Goal: Communication & Community: Answer question/provide support

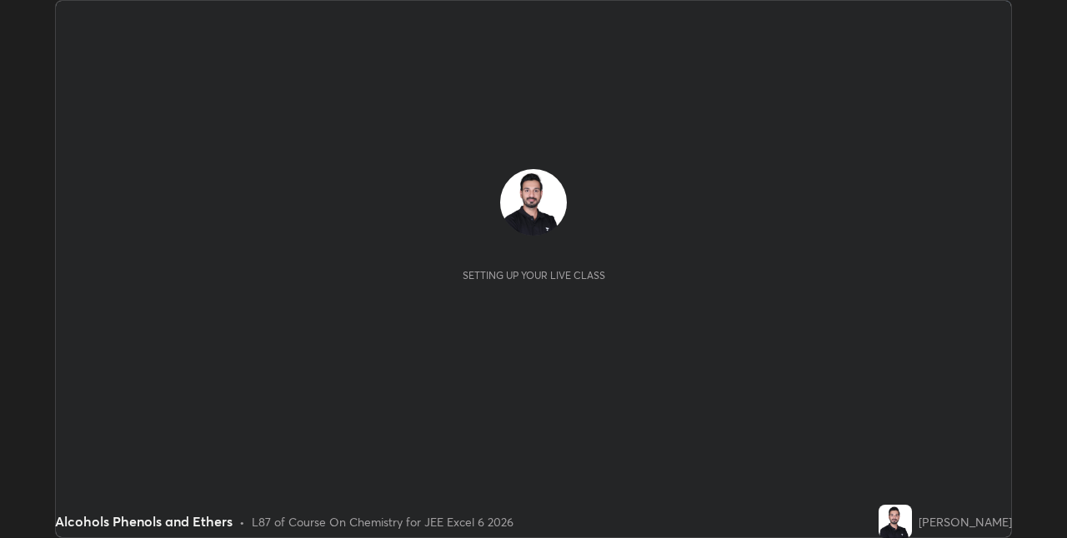
scroll to position [538, 1067]
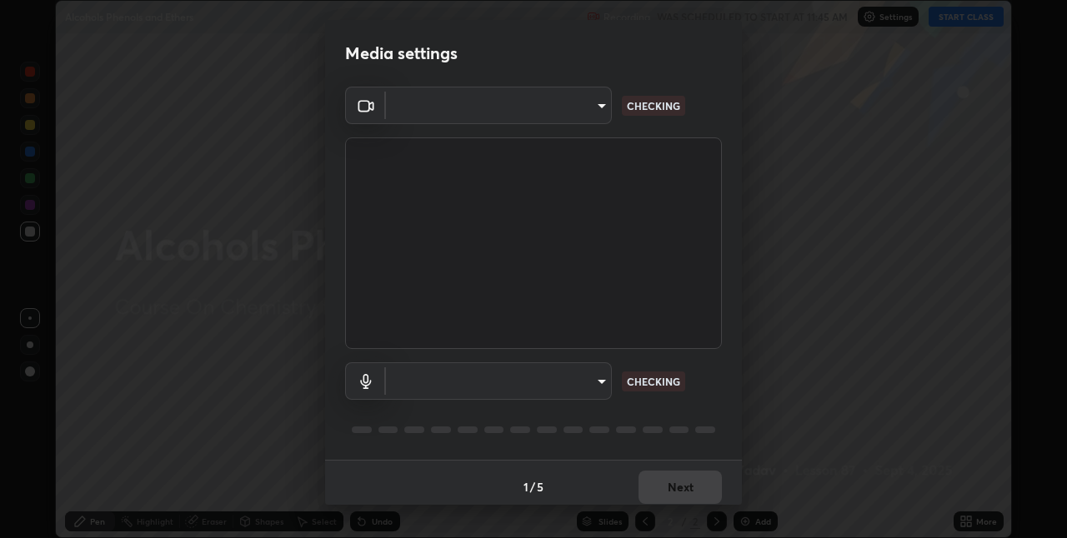
type input "e74ca63ae388f954bfaf6653c56e5440299f2e2585bfa252c10ec08d26b876d3"
click at [574, 111] on body "Erase all Alcohols Phenols and Ethers Recording WAS SCHEDULED TO START AT 11:45…" at bounding box center [533, 269] width 1067 height 538
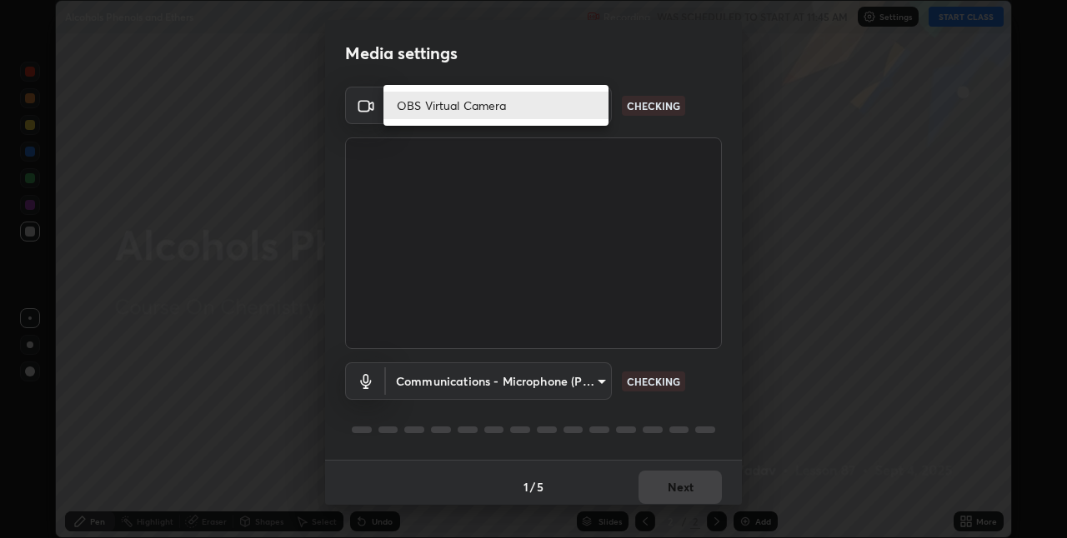
click at [478, 102] on li "OBS Virtual Camera" at bounding box center [495, 106] width 225 height 28
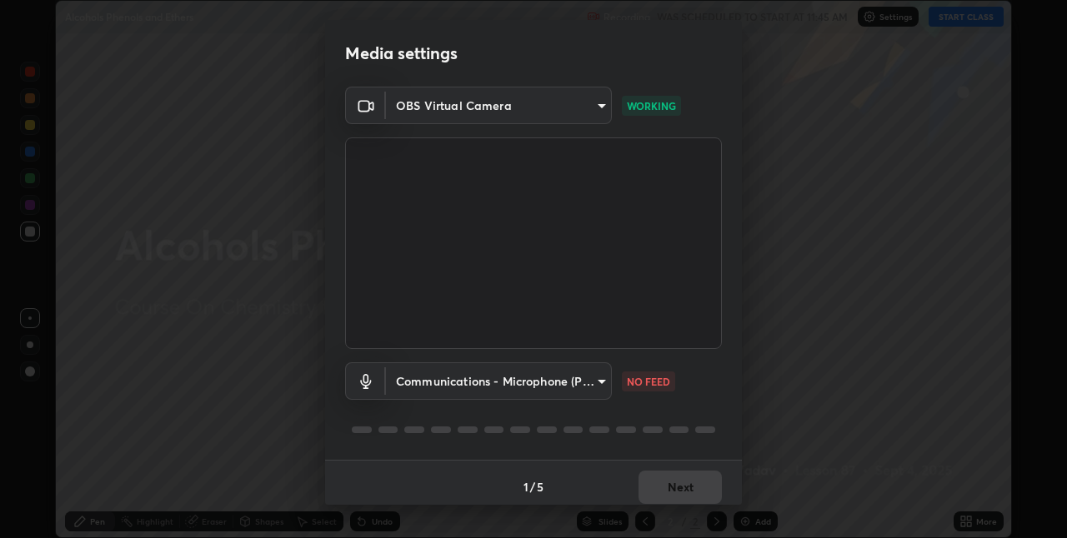
click at [595, 377] on body "Erase all Alcohols Phenols and Ethers Recording WAS SCHEDULED TO START AT 11:45…" at bounding box center [533, 269] width 1067 height 538
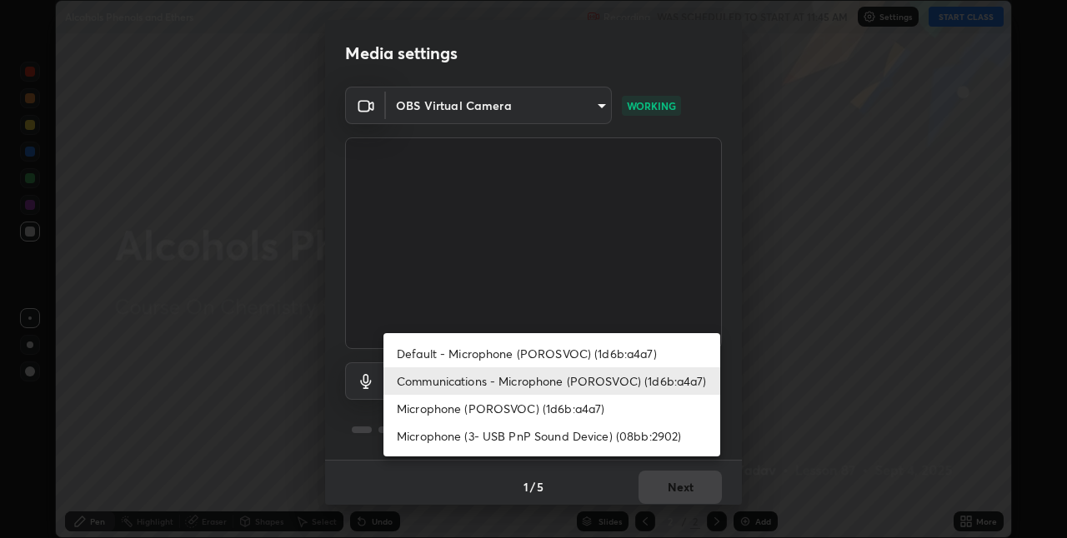
click at [503, 351] on li "Default - Microphone (POROSVOC) (1d6b:a4a7)" at bounding box center [551, 354] width 337 height 28
type input "default"
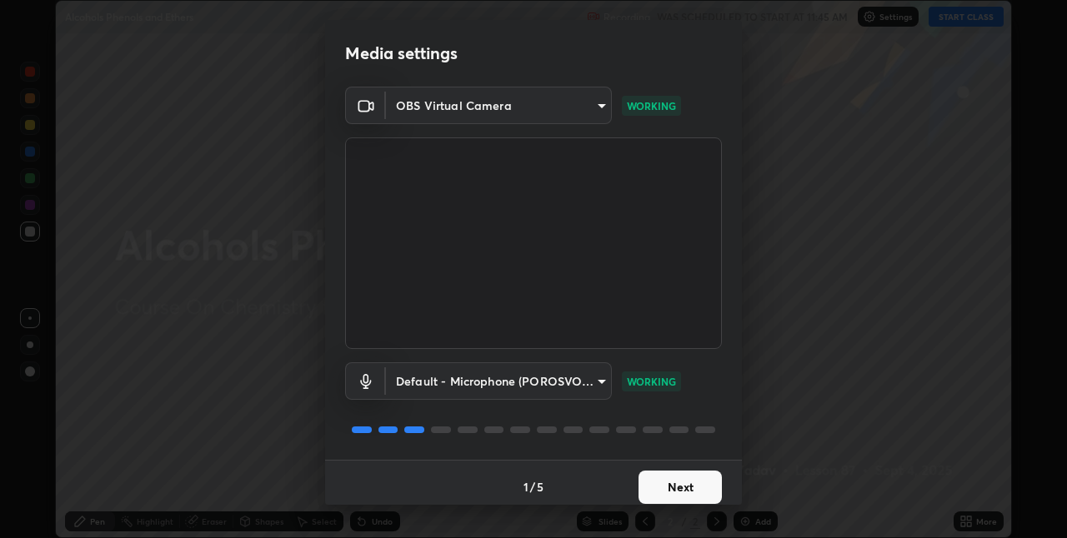
click at [665, 481] on button "Next" at bounding box center [680, 487] width 83 height 33
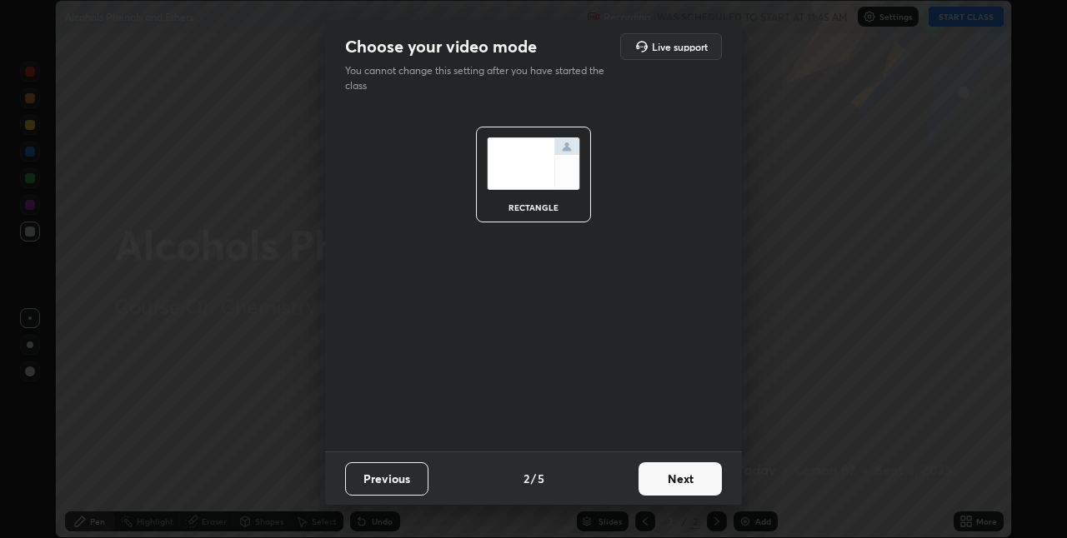
click at [681, 480] on button "Next" at bounding box center [680, 479] width 83 height 33
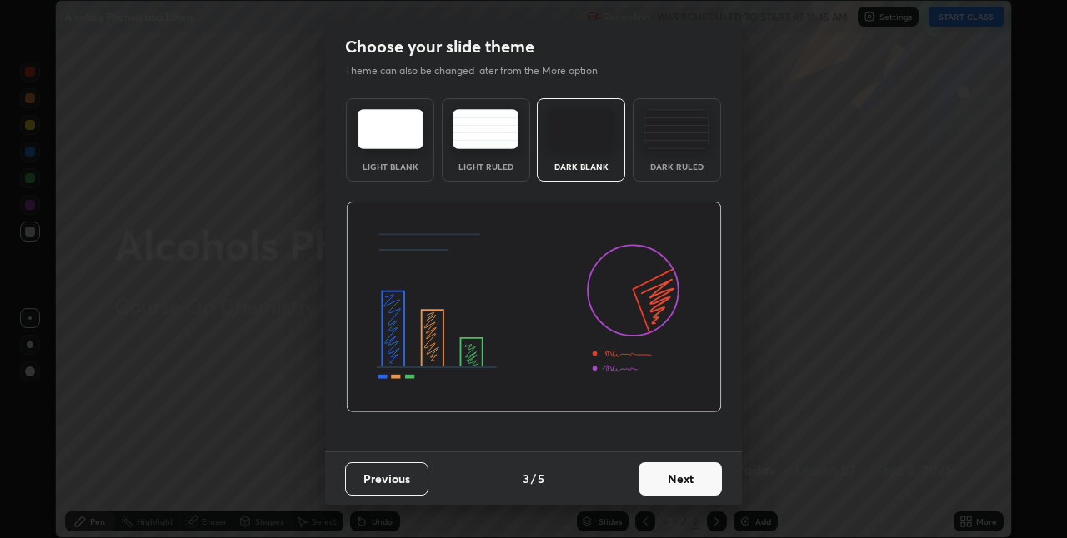
click at [680, 477] on button "Next" at bounding box center [680, 479] width 83 height 33
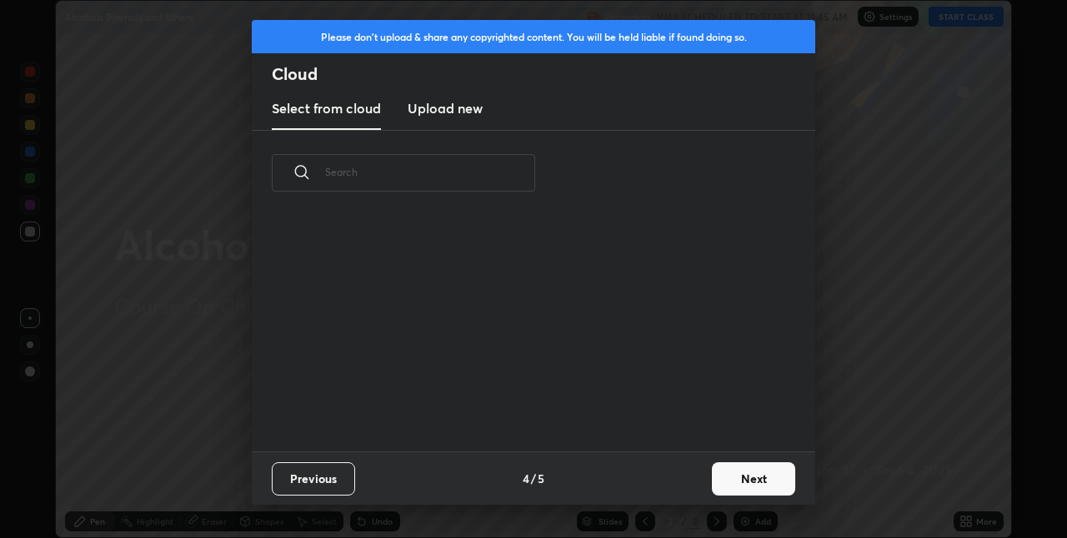
click at [747, 472] on button "Next" at bounding box center [753, 479] width 83 height 33
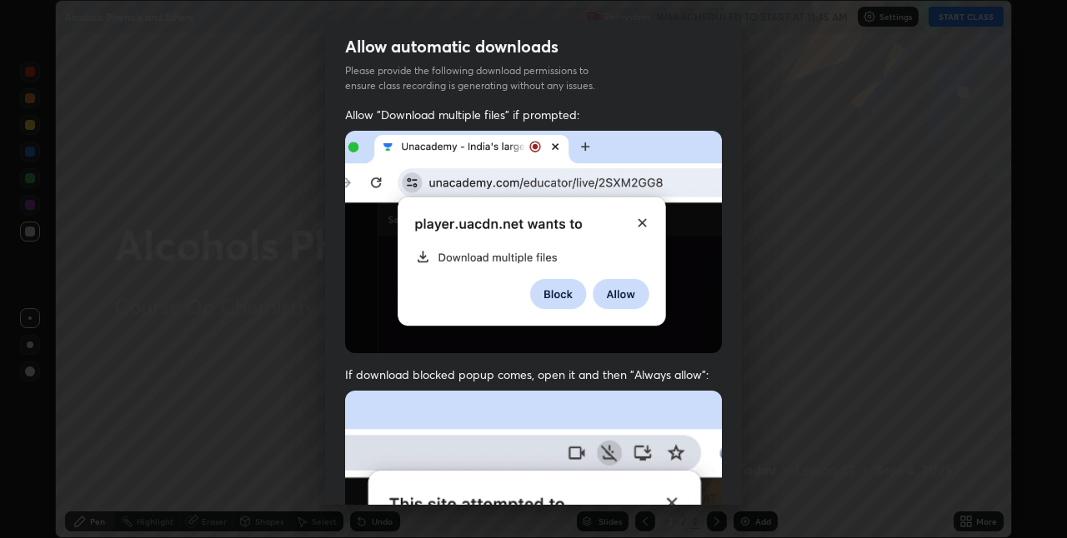
click at [736, 306] on div "Allow "Download multiple files" if prompted: If download blocked popup comes, o…" at bounding box center [533, 458] width 417 height 702
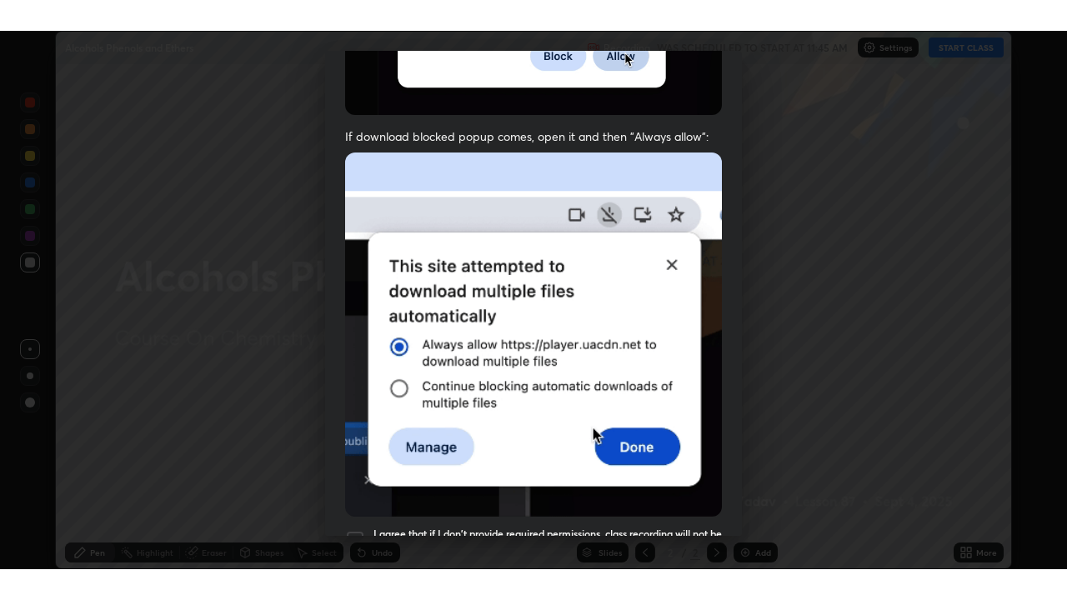
scroll to position [348, 0]
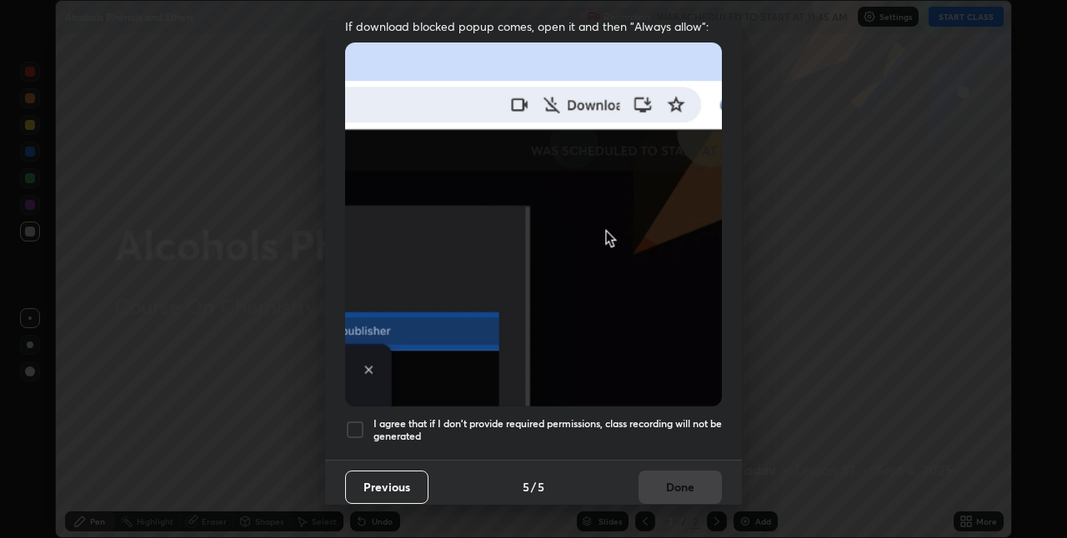
click at [353, 427] on div at bounding box center [355, 430] width 20 height 20
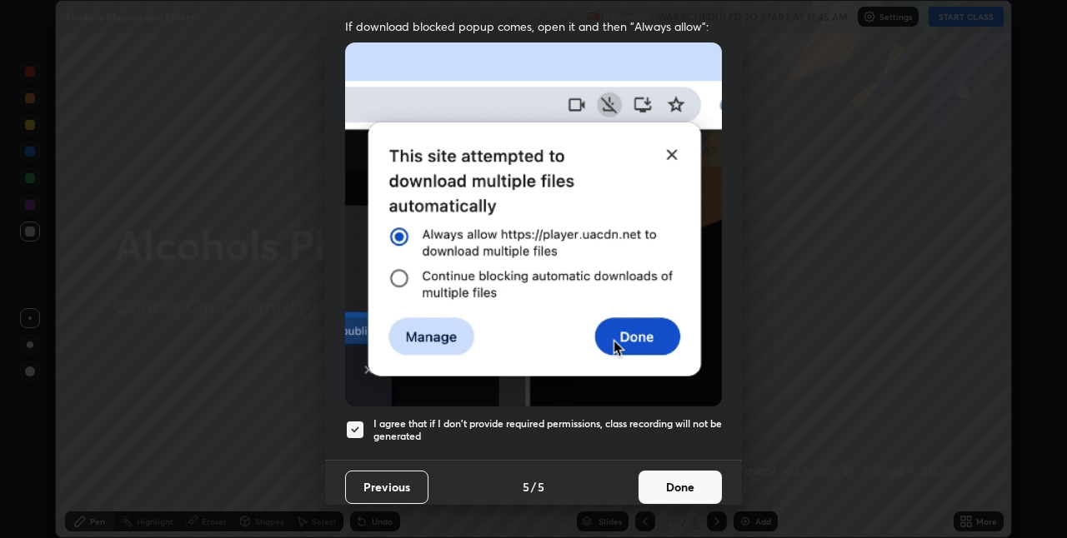
click at [654, 479] on button "Done" at bounding box center [680, 487] width 83 height 33
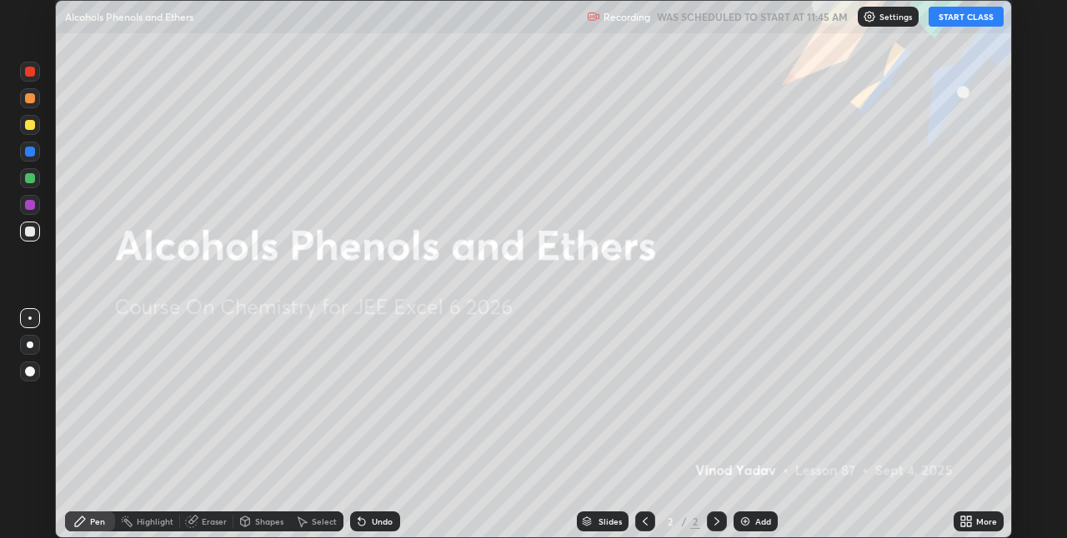
click at [961, 18] on button "START CLASS" at bounding box center [966, 17] width 75 height 20
click at [746, 517] on img at bounding box center [745, 521] width 13 height 13
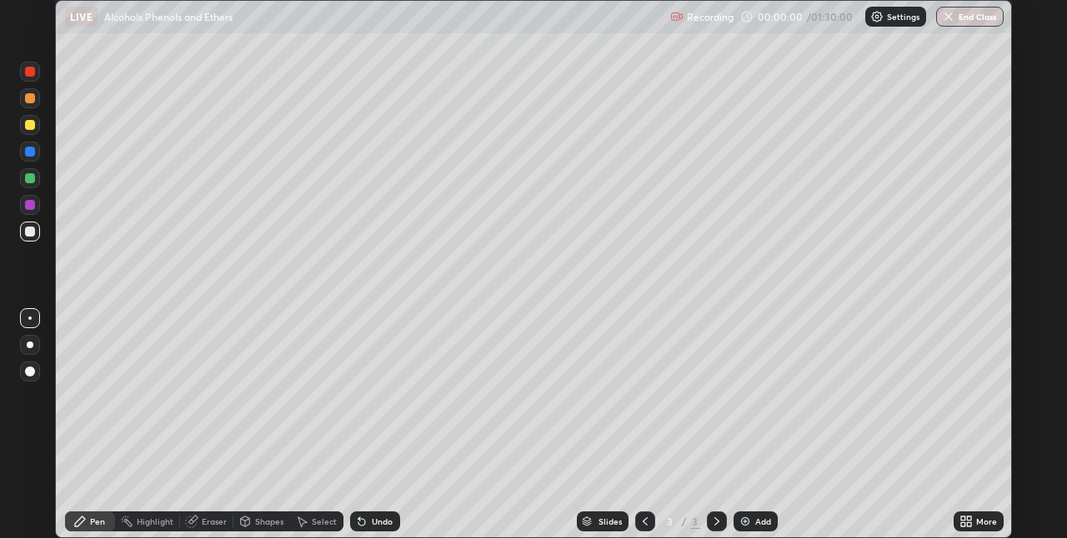
click at [969, 524] on icon at bounding box center [969, 525] width 4 height 4
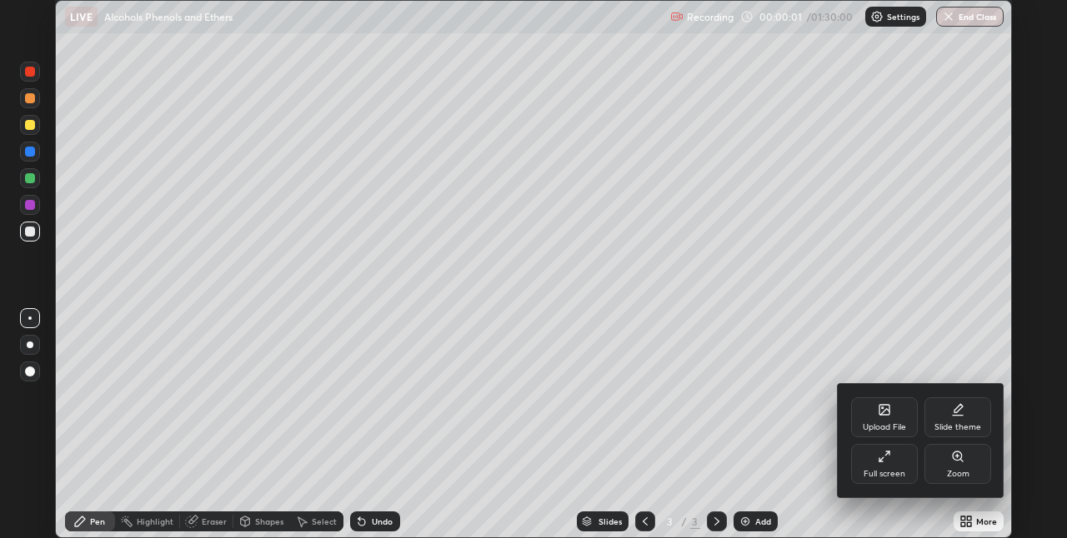
click at [889, 463] on icon at bounding box center [884, 456] width 13 height 13
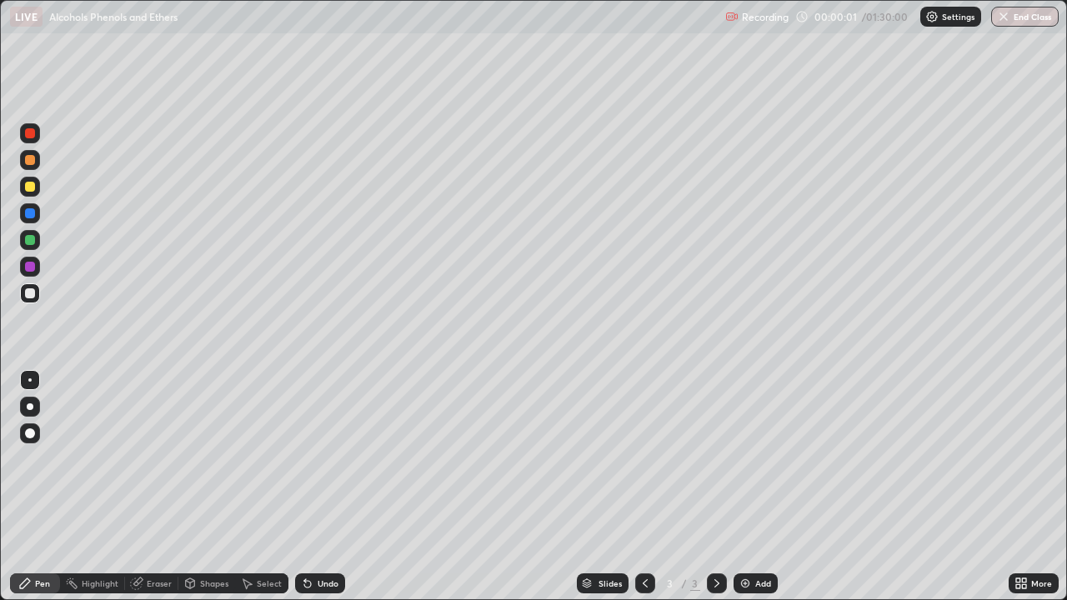
scroll to position [600, 1067]
click at [31, 131] on div at bounding box center [30, 133] width 10 height 10
click at [155, 538] on div "Eraser" at bounding box center [159, 583] width 25 height 8
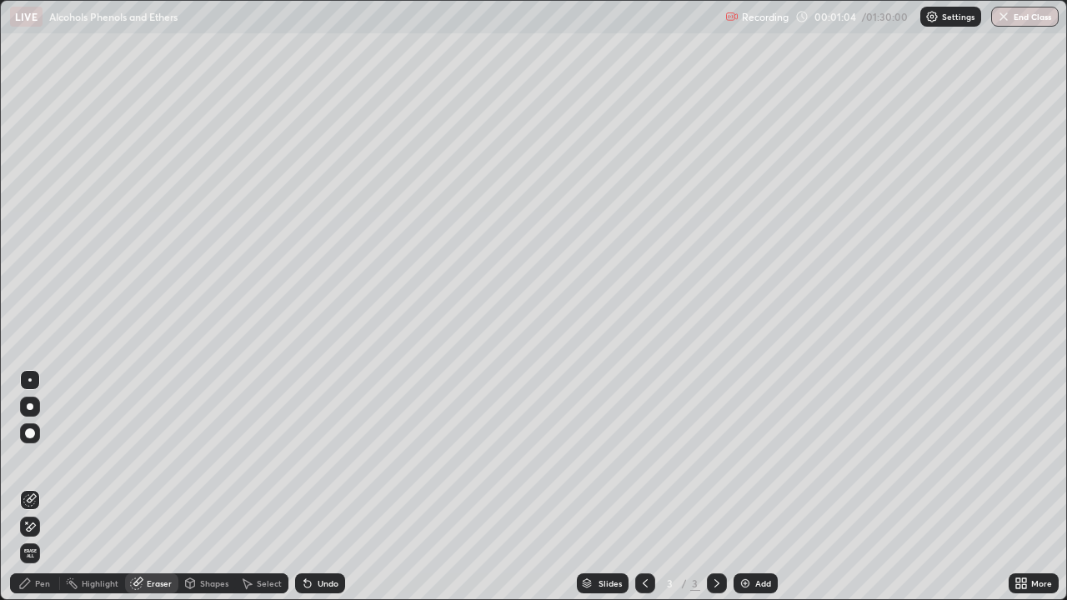
click at [45, 538] on div "Pen" at bounding box center [42, 583] width 15 height 8
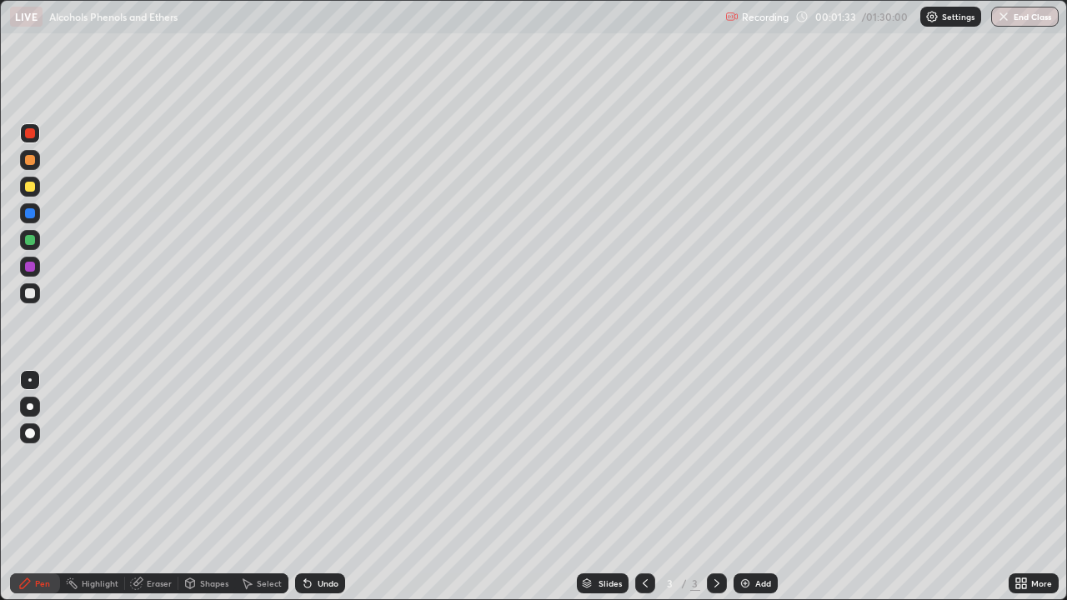
click at [156, 538] on div "Eraser" at bounding box center [159, 583] width 25 height 8
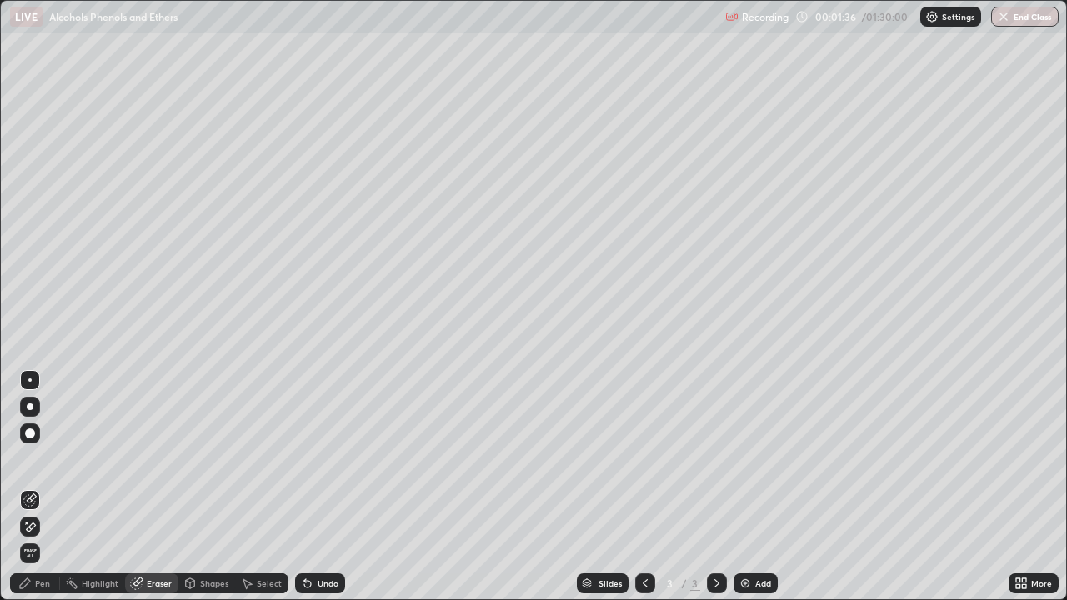
click at [44, 538] on div "Pen" at bounding box center [42, 583] width 15 height 8
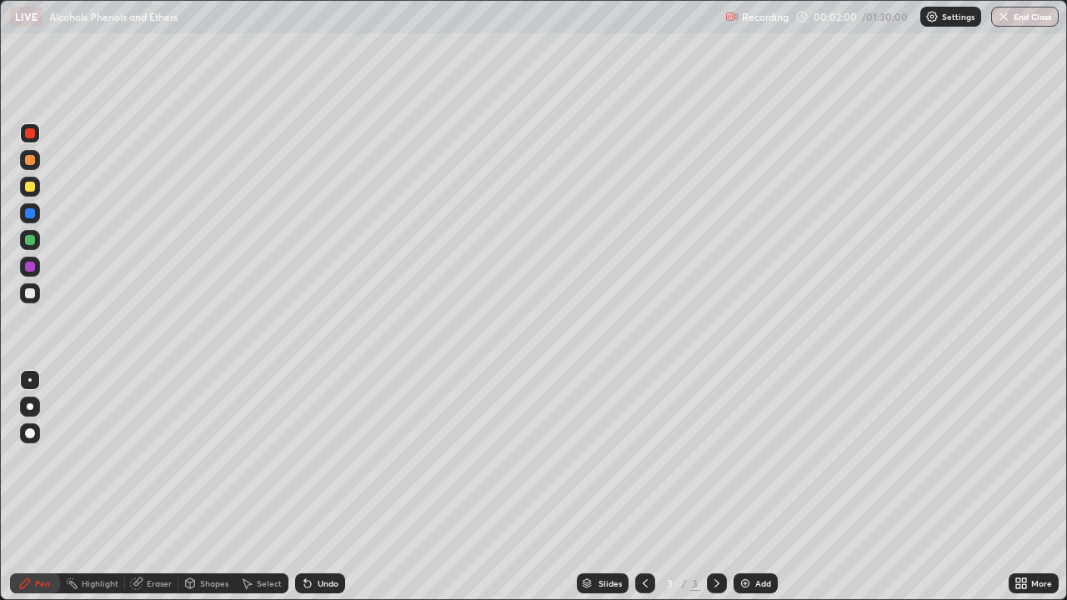
click at [28, 188] on div at bounding box center [30, 187] width 10 height 10
click at [28, 213] on div at bounding box center [30, 213] width 10 height 10
click at [28, 162] on div at bounding box center [30, 160] width 10 height 10
click at [27, 241] on div at bounding box center [30, 240] width 10 height 10
click at [755, 538] on div "Add" at bounding box center [763, 583] width 16 height 8
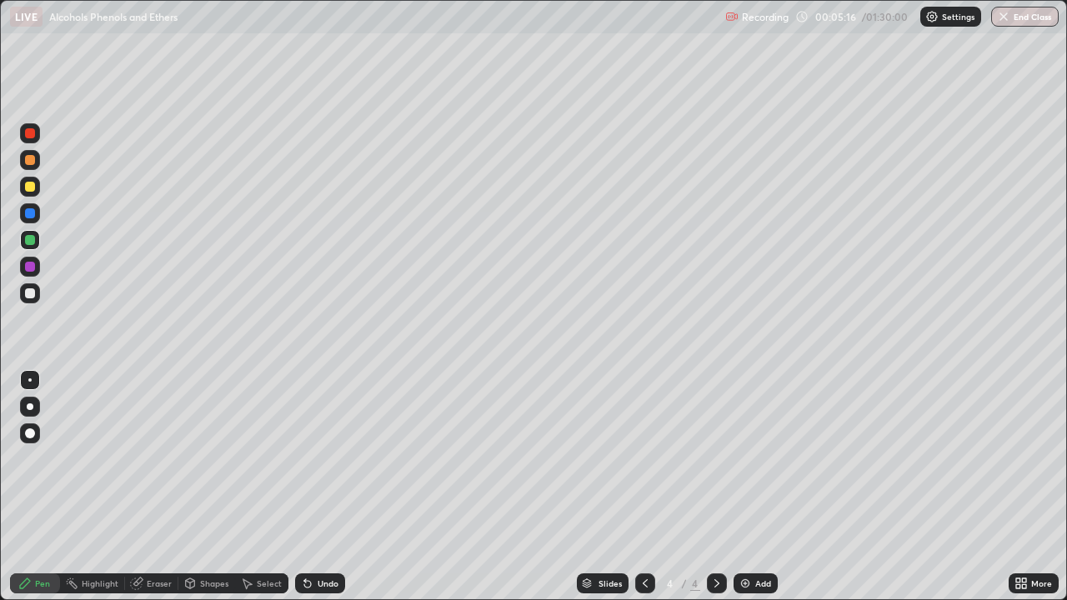
click at [30, 212] on div at bounding box center [30, 213] width 10 height 10
click at [28, 188] on div at bounding box center [30, 187] width 10 height 10
click at [28, 239] on div at bounding box center [30, 240] width 10 height 10
click at [748, 538] on img at bounding box center [745, 583] width 13 height 13
click at [28, 139] on div at bounding box center [30, 133] width 20 height 20
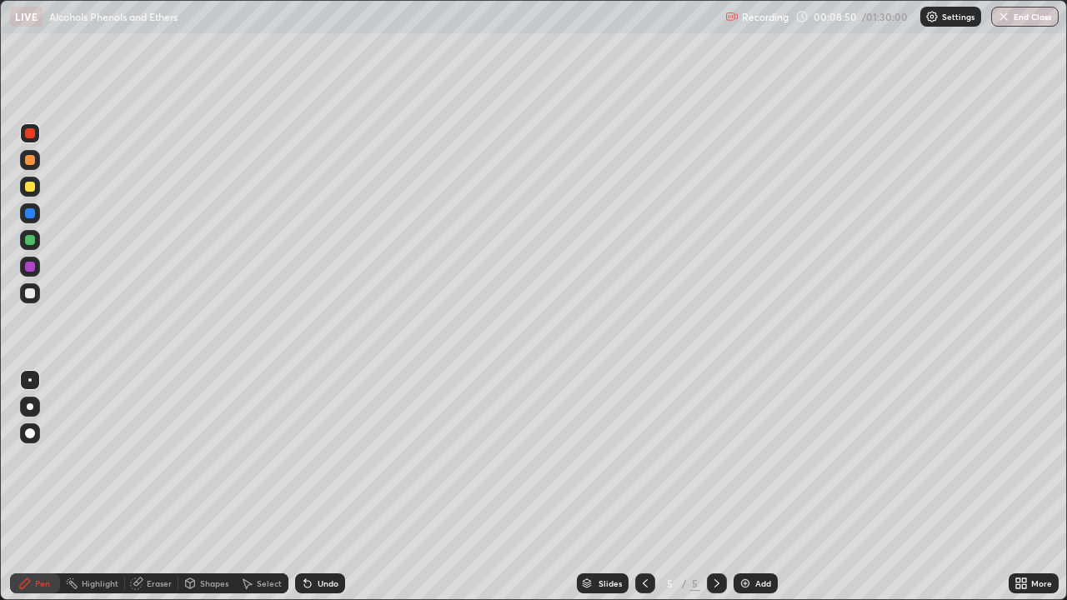
click at [28, 213] on div at bounding box center [30, 213] width 10 height 10
click at [29, 186] on div at bounding box center [30, 187] width 10 height 10
click at [28, 160] on div at bounding box center [30, 160] width 10 height 10
click at [760, 538] on div "Add" at bounding box center [756, 583] width 44 height 20
click at [28, 188] on div at bounding box center [30, 187] width 10 height 10
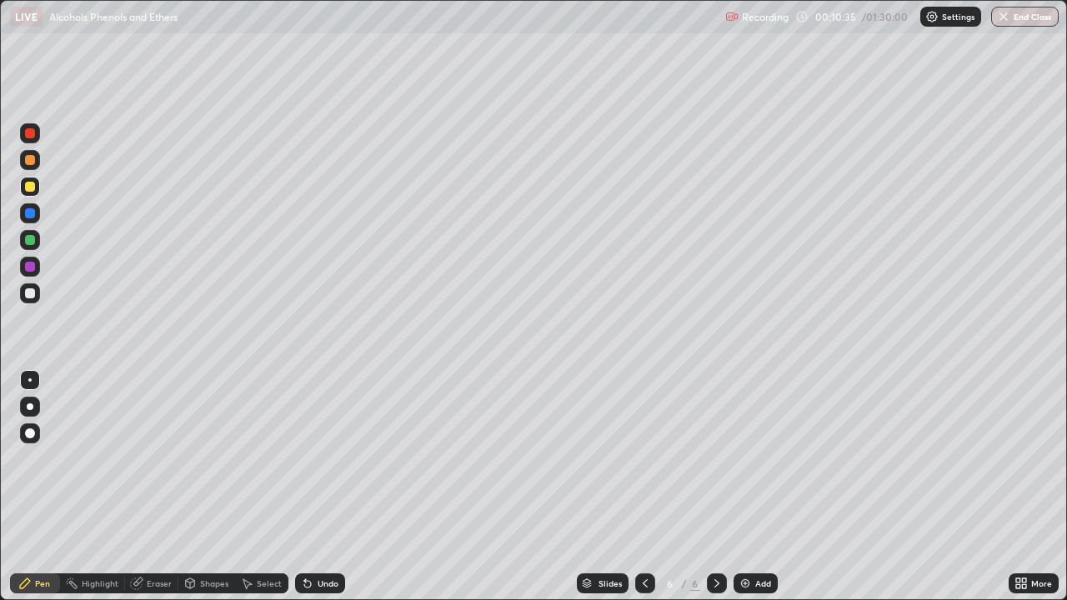
click at [644, 538] on icon at bounding box center [645, 583] width 13 height 13
click at [717, 538] on icon at bounding box center [716, 583] width 13 height 13
click at [30, 214] on div at bounding box center [30, 213] width 10 height 10
click at [33, 240] on div at bounding box center [30, 240] width 10 height 10
click at [29, 133] on div at bounding box center [30, 133] width 10 height 10
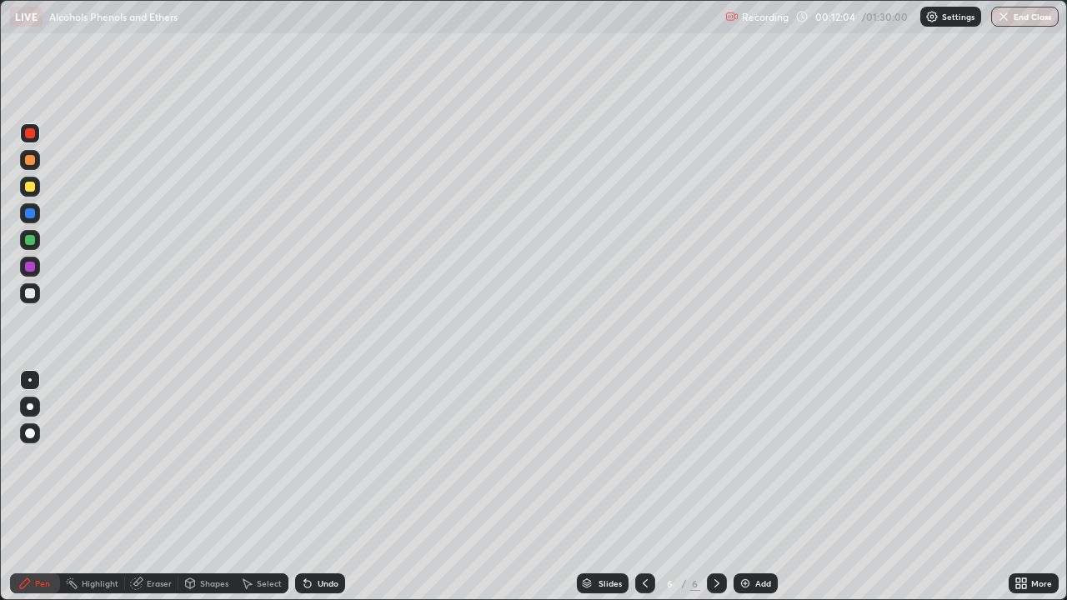
click at [29, 241] on div at bounding box center [30, 240] width 10 height 10
click at [30, 188] on div at bounding box center [30, 187] width 10 height 10
click at [31, 240] on div at bounding box center [30, 240] width 10 height 10
click at [643, 538] on icon at bounding box center [645, 583] width 5 height 8
click at [715, 538] on icon at bounding box center [716, 583] width 13 height 13
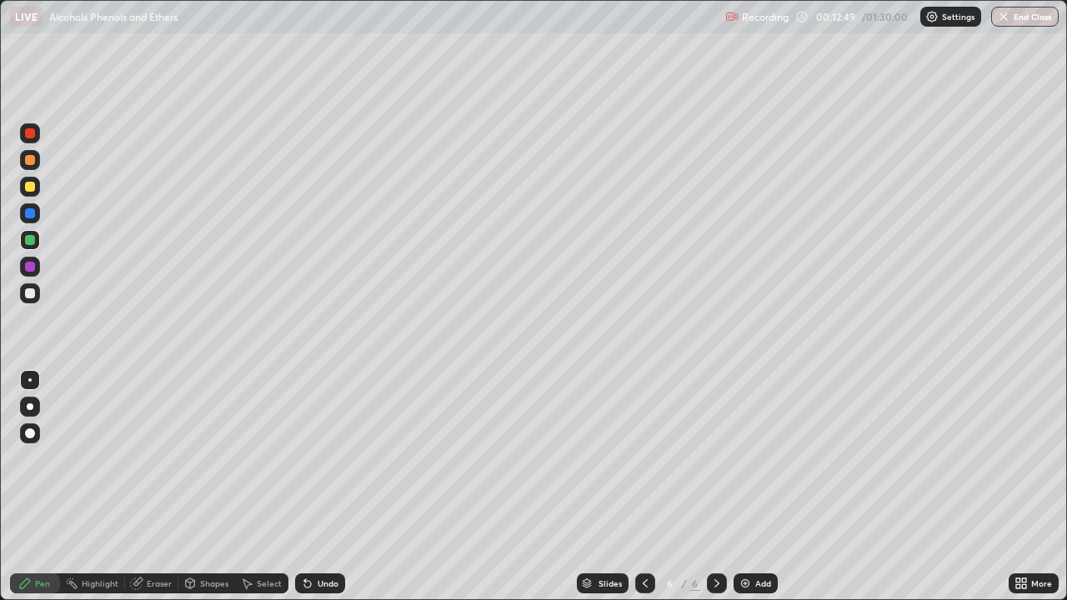
click at [755, 538] on div "Add" at bounding box center [763, 583] width 16 height 8
click at [28, 183] on div at bounding box center [30, 187] width 10 height 10
click at [644, 538] on icon at bounding box center [645, 583] width 13 height 13
click at [712, 538] on icon at bounding box center [716, 583] width 13 height 13
click at [31, 268] on div at bounding box center [30, 267] width 10 height 10
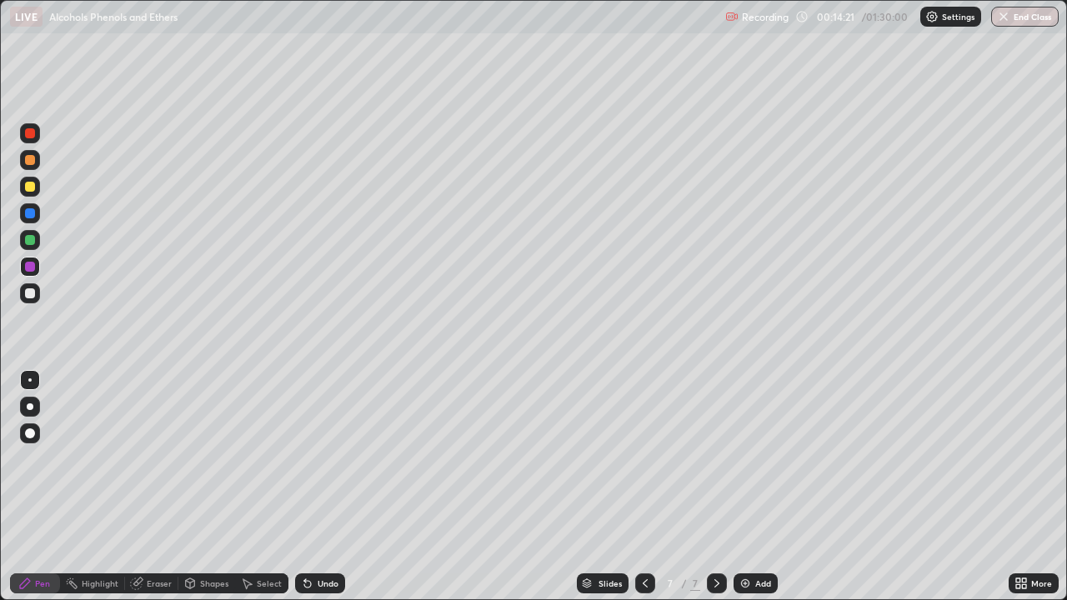
click at [643, 538] on icon at bounding box center [645, 583] width 5 height 8
click at [644, 538] on icon at bounding box center [645, 583] width 13 height 13
click at [715, 538] on icon at bounding box center [716, 583] width 13 height 13
click at [644, 538] on icon at bounding box center [645, 583] width 13 height 13
click at [645, 538] on icon at bounding box center [645, 583] width 13 height 13
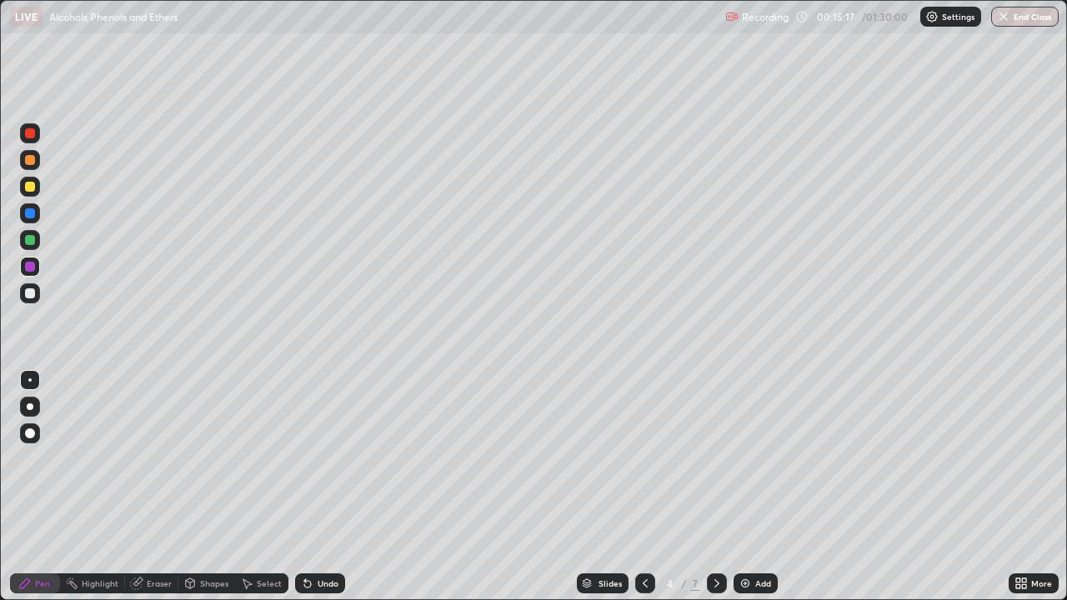
click at [715, 538] on icon at bounding box center [716, 583] width 13 height 13
click at [30, 163] on div at bounding box center [30, 160] width 10 height 10
click at [713, 538] on icon at bounding box center [716, 583] width 13 height 13
click at [708, 538] on div at bounding box center [717, 583] width 20 height 20
click at [28, 233] on div at bounding box center [30, 240] width 20 height 20
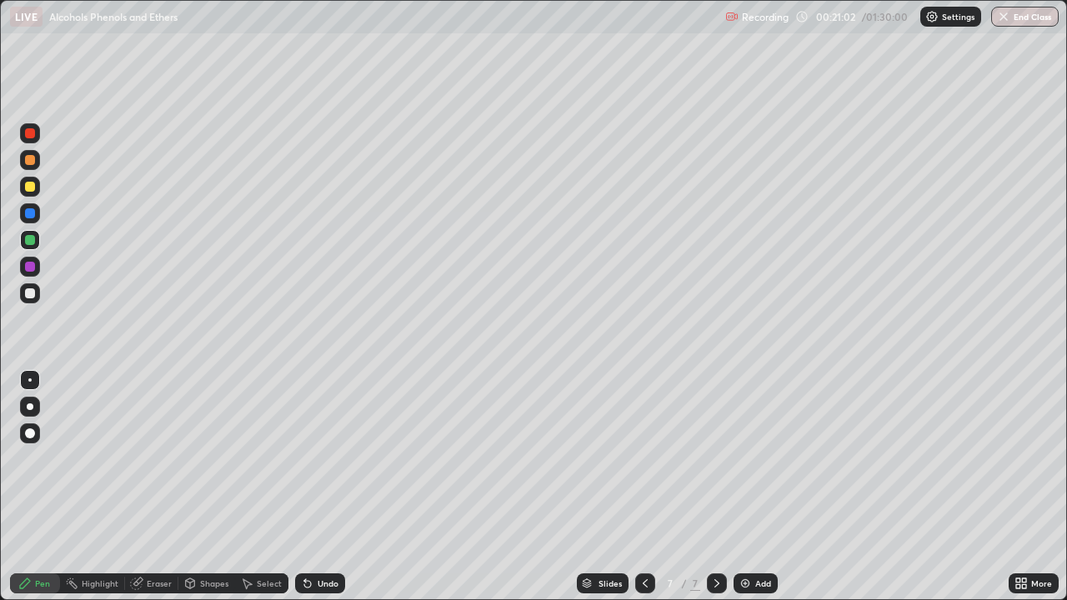
click at [166, 538] on div "Eraser" at bounding box center [151, 583] width 53 height 20
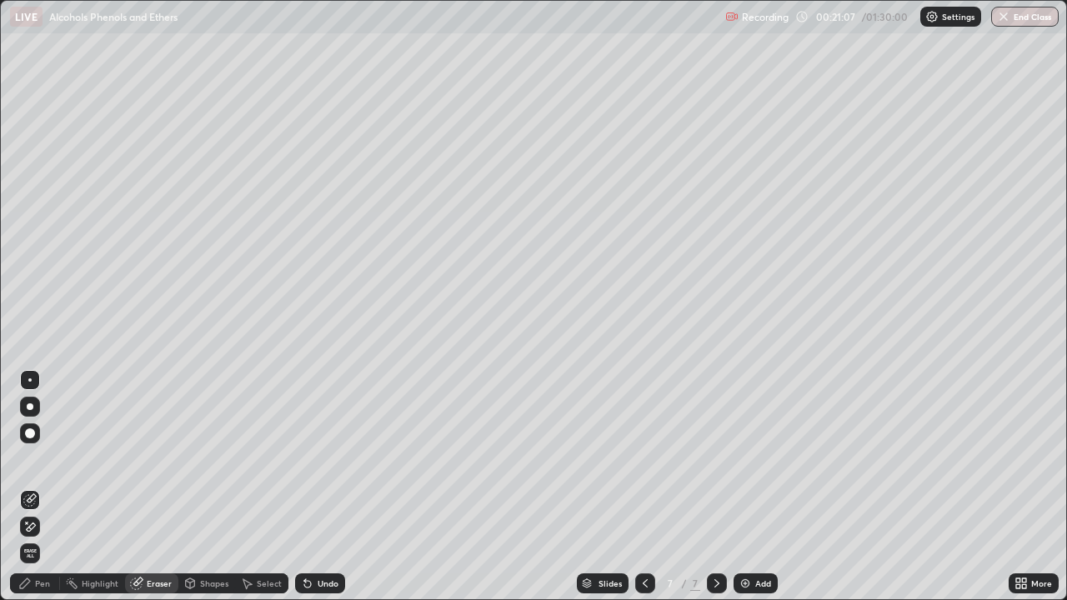
click at [44, 538] on div "Pen" at bounding box center [42, 583] width 15 height 8
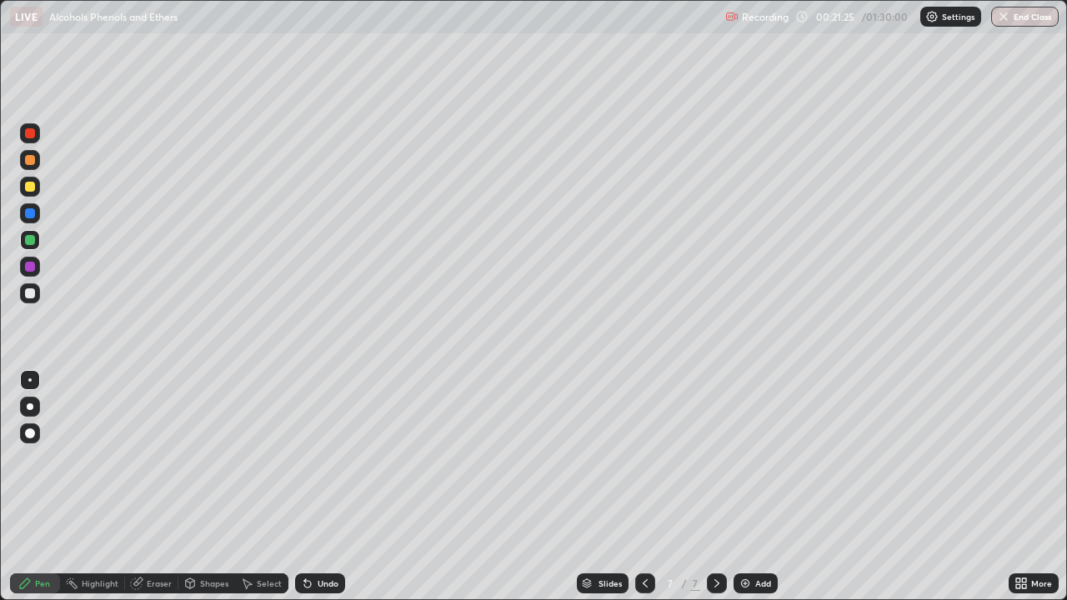
click at [30, 270] on div at bounding box center [30, 267] width 10 height 10
click at [160, 538] on div "Eraser" at bounding box center [159, 583] width 25 height 8
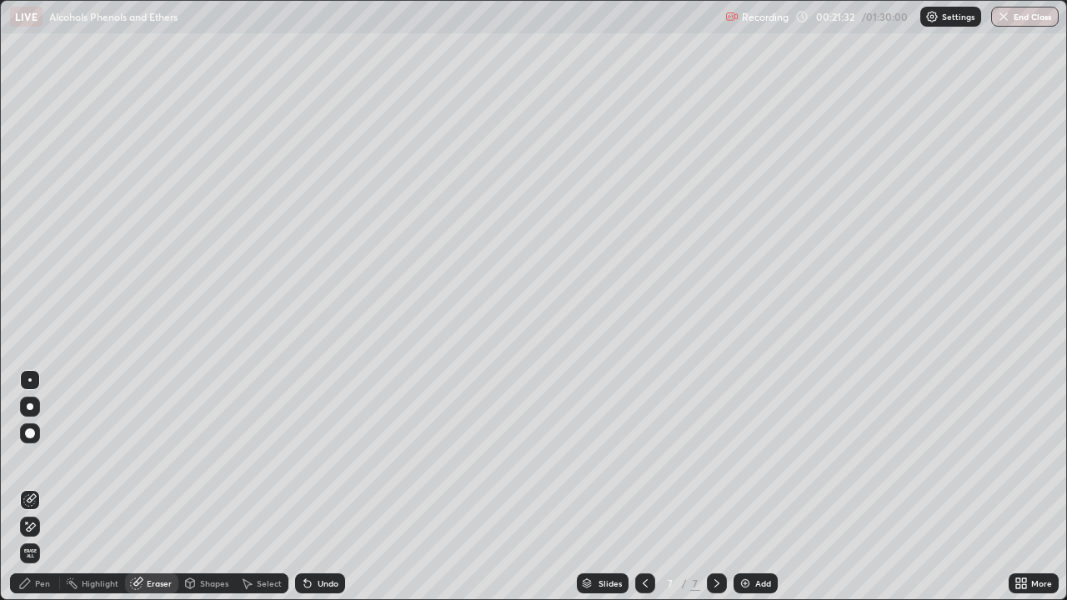
click at [44, 538] on div "Pen" at bounding box center [42, 583] width 15 height 8
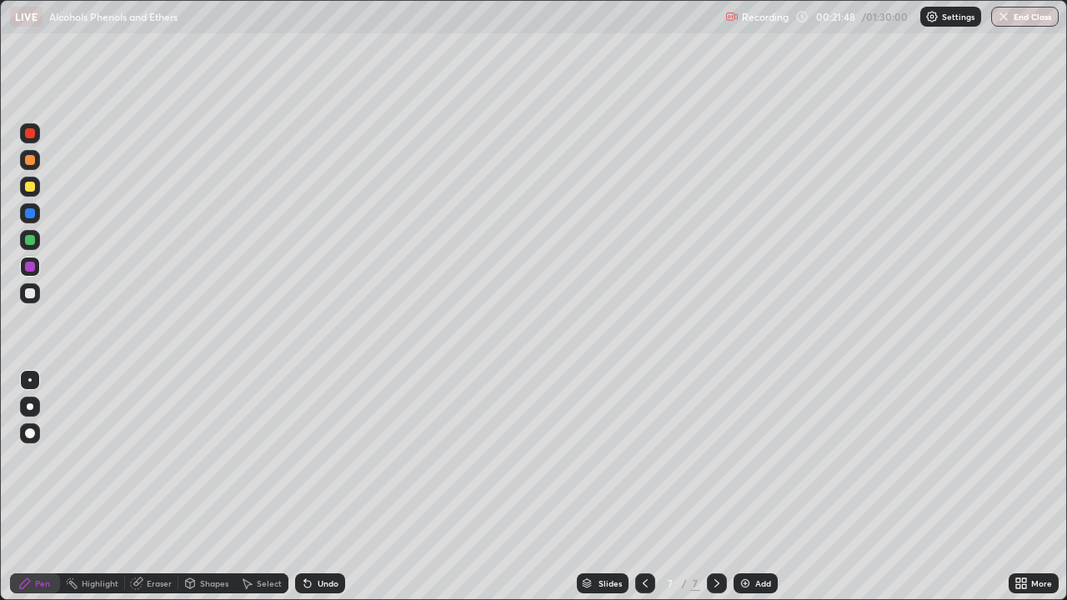
click at [31, 241] on div at bounding box center [30, 240] width 10 height 10
click at [761, 538] on div "Add" at bounding box center [763, 583] width 16 height 8
click at [29, 213] on div at bounding box center [30, 213] width 10 height 10
click at [29, 163] on div at bounding box center [30, 160] width 10 height 10
click at [28, 240] on div at bounding box center [30, 240] width 10 height 10
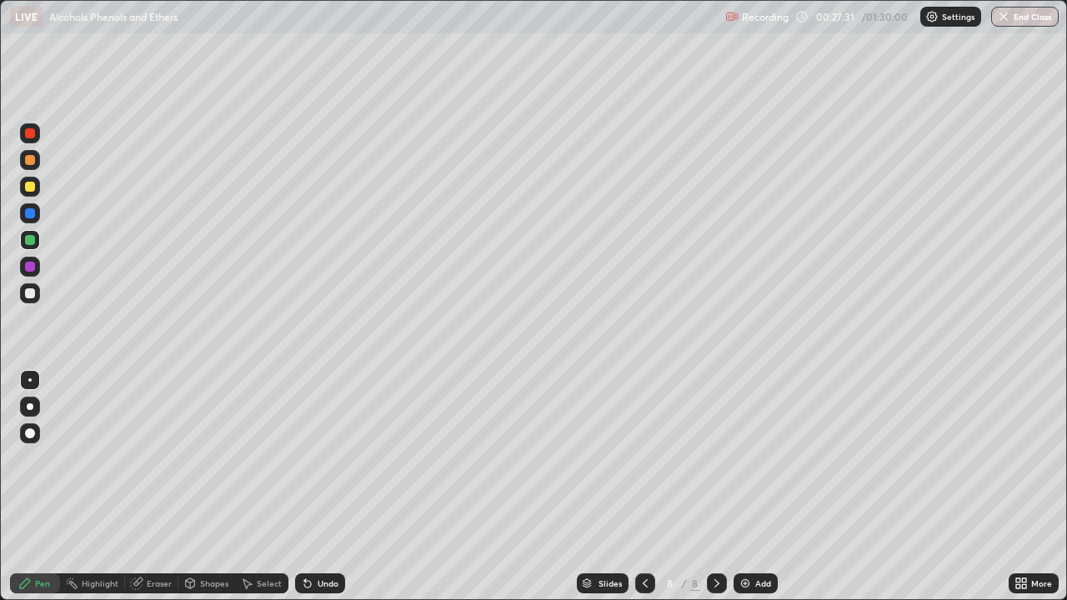
click at [30, 266] on div at bounding box center [30, 267] width 10 height 10
click at [28, 241] on div at bounding box center [30, 240] width 10 height 10
click at [755, 538] on div "Add" at bounding box center [763, 583] width 16 height 8
click at [29, 216] on div at bounding box center [30, 213] width 10 height 10
click at [32, 267] on div at bounding box center [30, 267] width 10 height 10
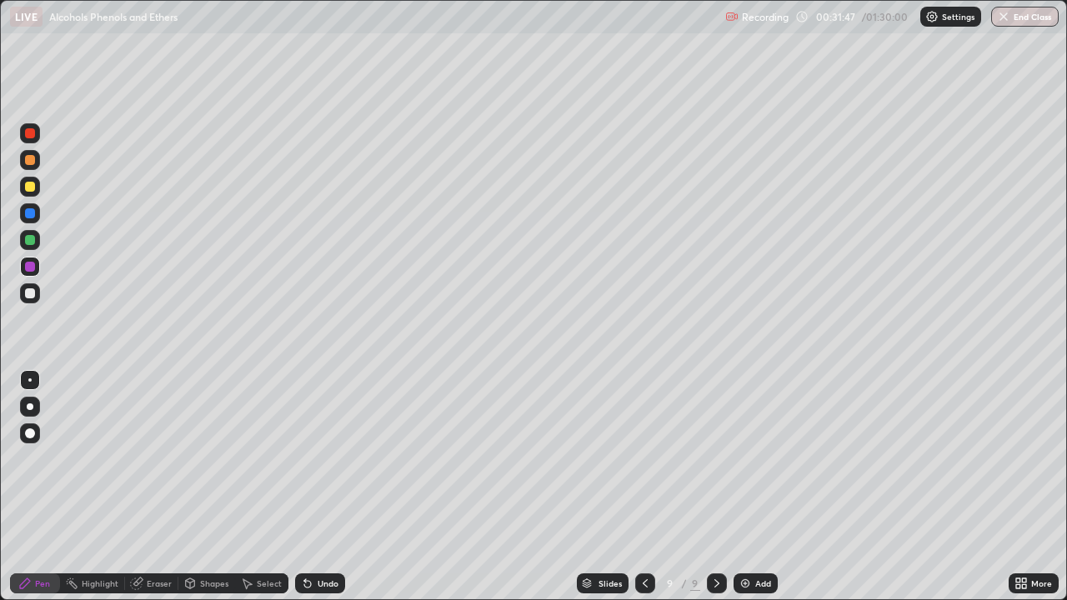
click at [30, 211] on div at bounding box center [30, 213] width 10 height 10
click at [154, 538] on div "Eraser" at bounding box center [159, 583] width 25 height 8
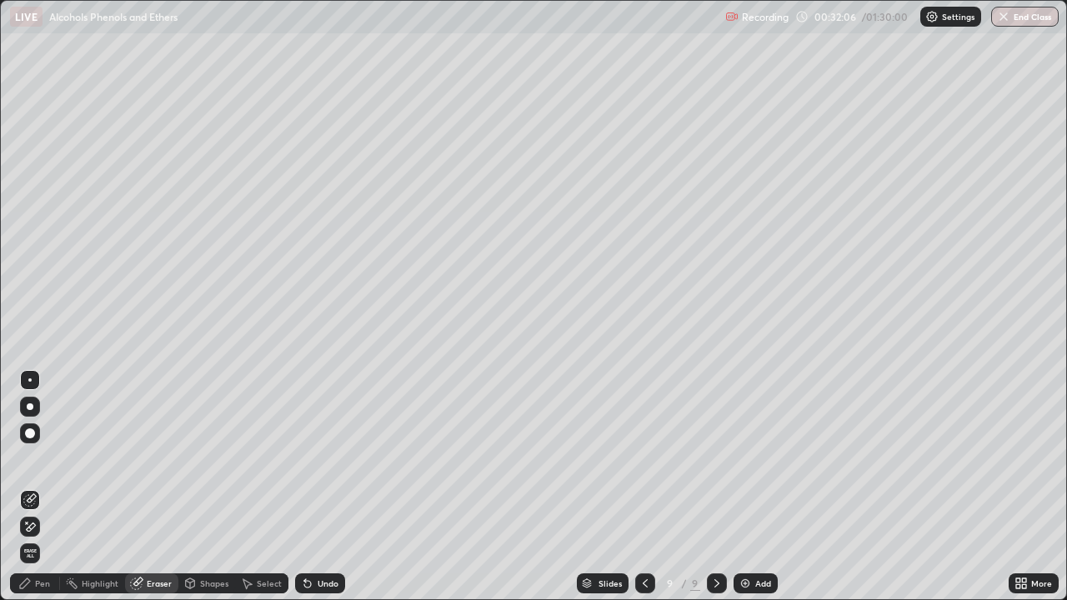
click at [48, 538] on div "Pen" at bounding box center [35, 583] width 50 height 20
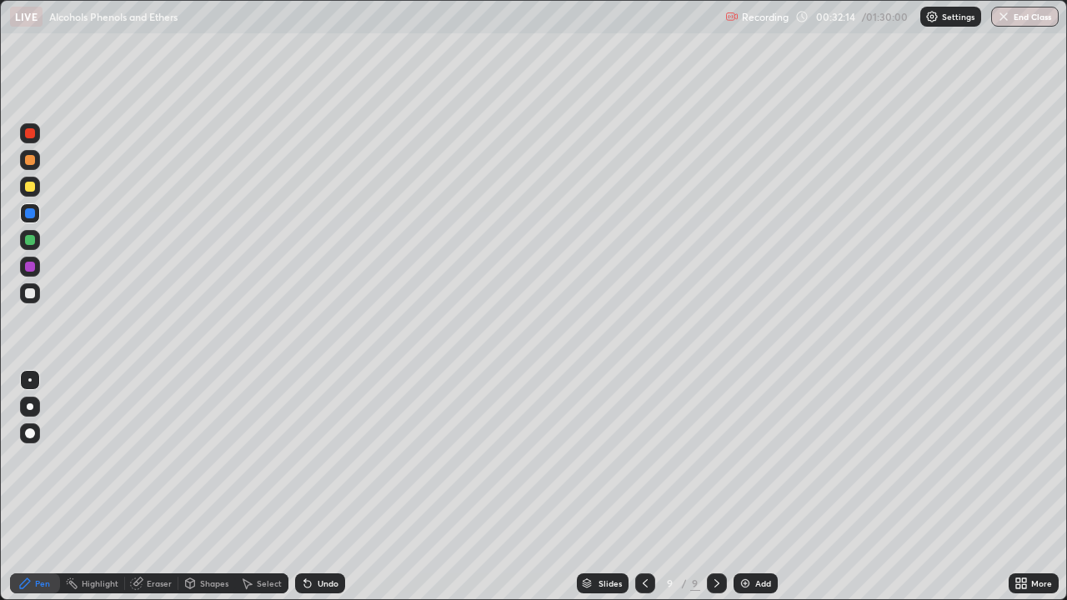
click at [153, 538] on div "Eraser" at bounding box center [159, 583] width 25 height 8
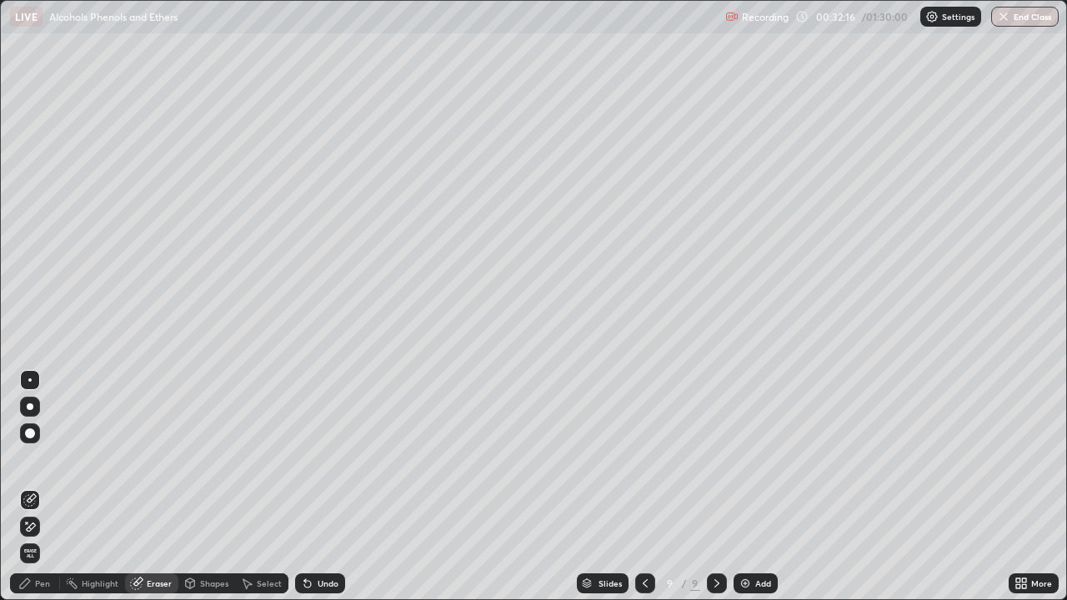
click at [44, 538] on div "Pen" at bounding box center [42, 583] width 15 height 8
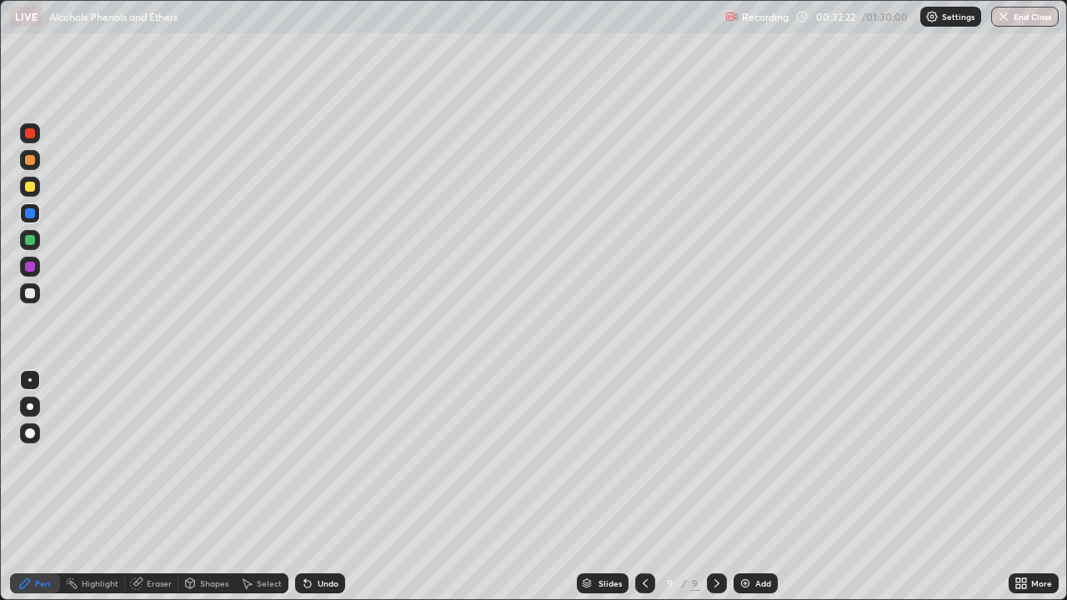
click at [28, 268] on div at bounding box center [30, 267] width 10 height 10
click at [766, 538] on div "Add" at bounding box center [763, 583] width 16 height 8
click at [29, 162] on div at bounding box center [30, 160] width 10 height 10
click at [157, 538] on div "Eraser" at bounding box center [159, 583] width 25 height 8
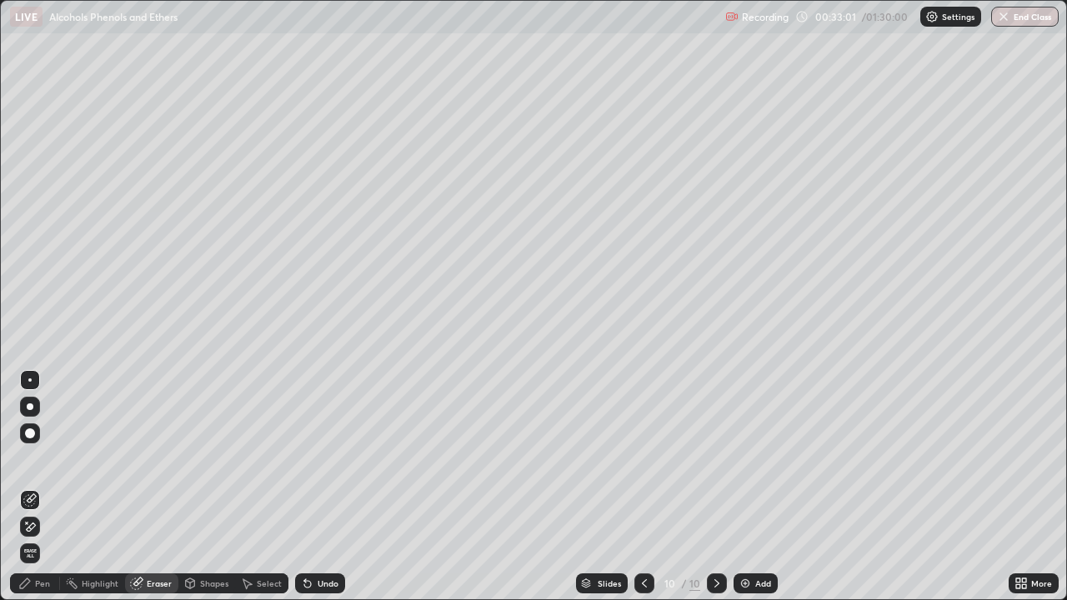
click at [53, 538] on div "Pen" at bounding box center [35, 583] width 50 height 20
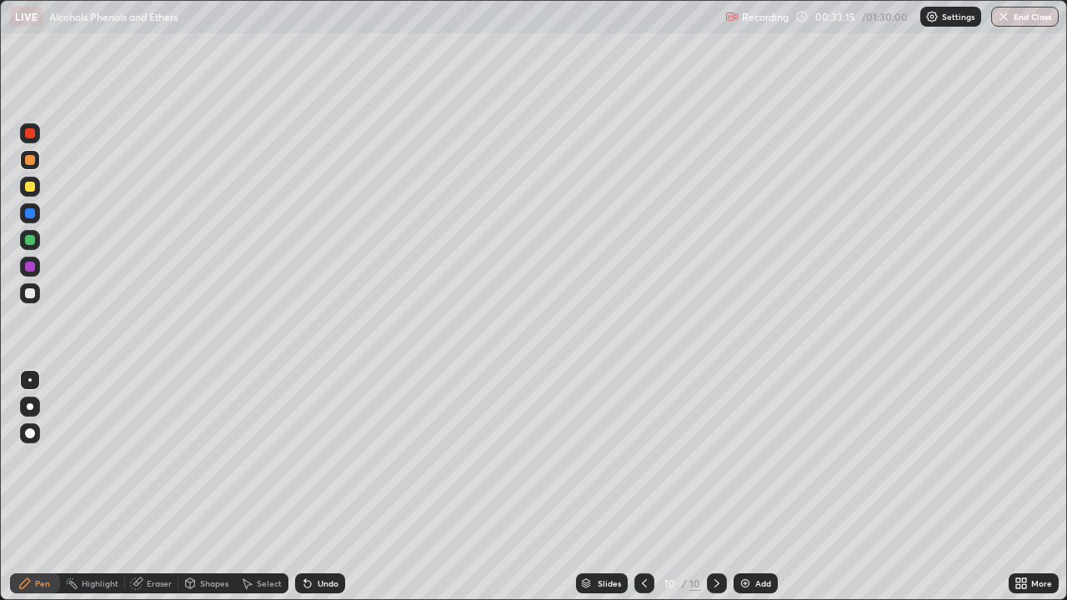
click at [28, 213] on div at bounding box center [30, 213] width 10 height 10
click at [155, 538] on div "Eraser" at bounding box center [159, 583] width 25 height 8
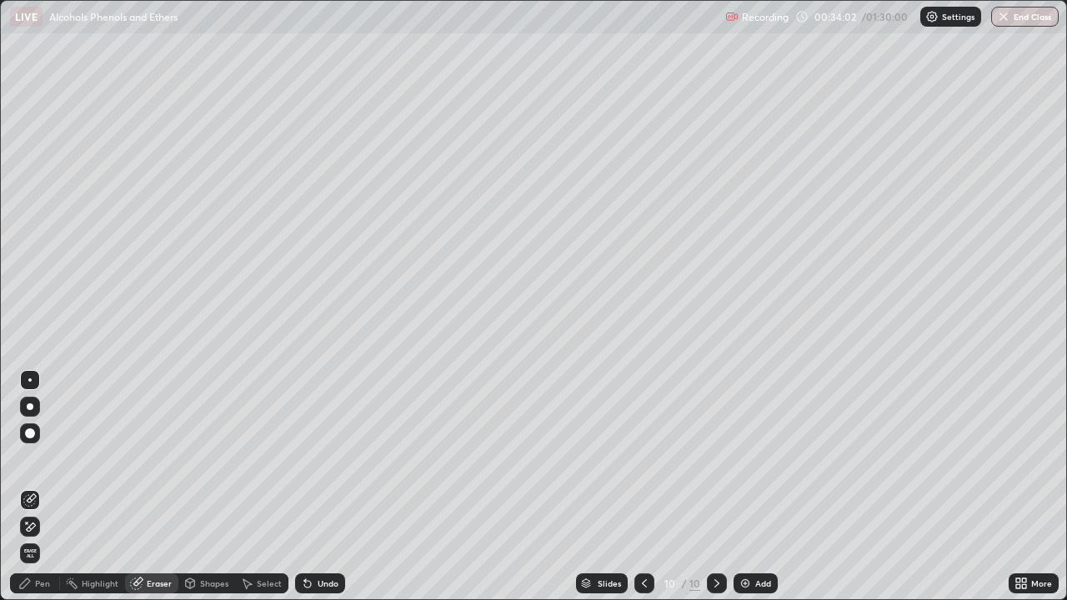
click at [42, 538] on div "Pen" at bounding box center [42, 583] width 15 height 8
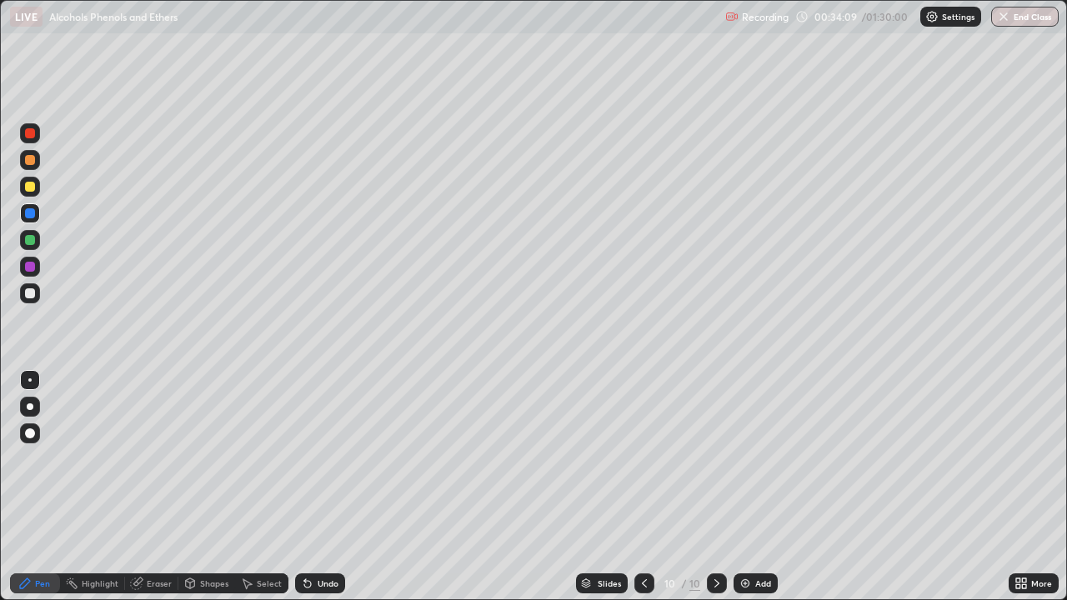
click at [30, 263] on div at bounding box center [30, 267] width 10 height 10
click at [156, 538] on div "Eraser" at bounding box center [159, 583] width 25 height 8
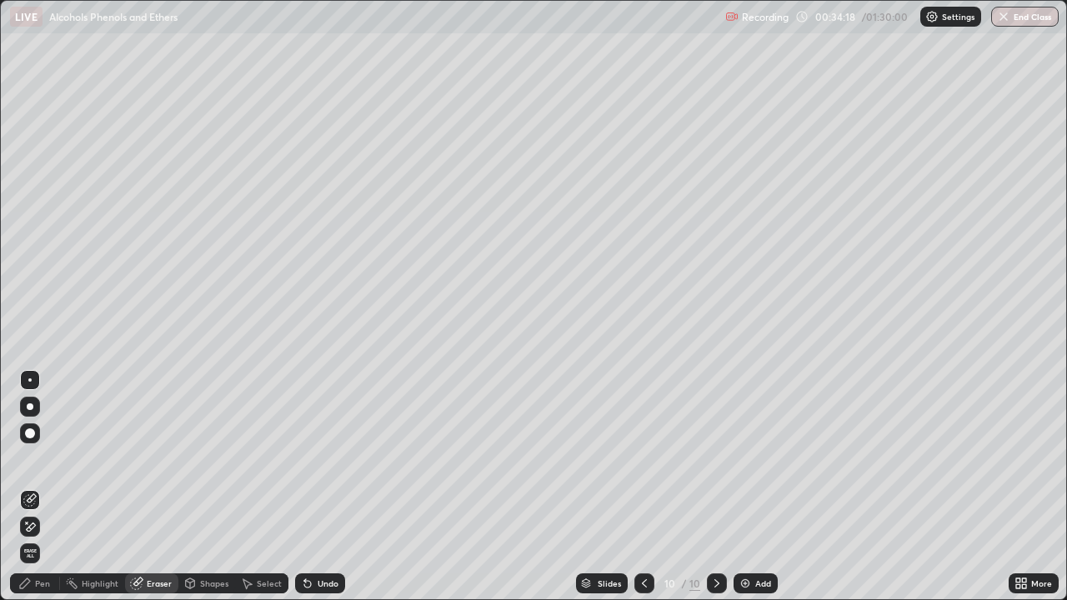
click at [42, 538] on div "Pen" at bounding box center [42, 583] width 15 height 8
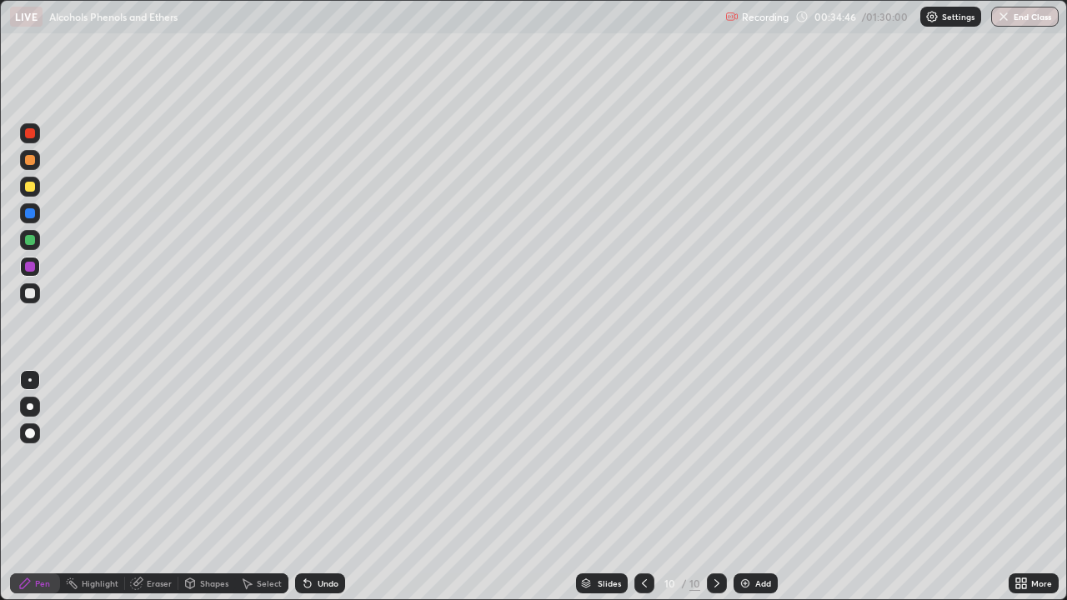
click at [28, 238] on div at bounding box center [30, 240] width 10 height 10
click at [27, 243] on div at bounding box center [30, 240] width 10 height 10
click at [26, 268] on div at bounding box center [30, 267] width 10 height 10
click at [755, 538] on div "Add" at bounding box center [763, 583] width 16 height 8
click at [32, 243] on div at bounding box center [30, 240] width 10 height 10
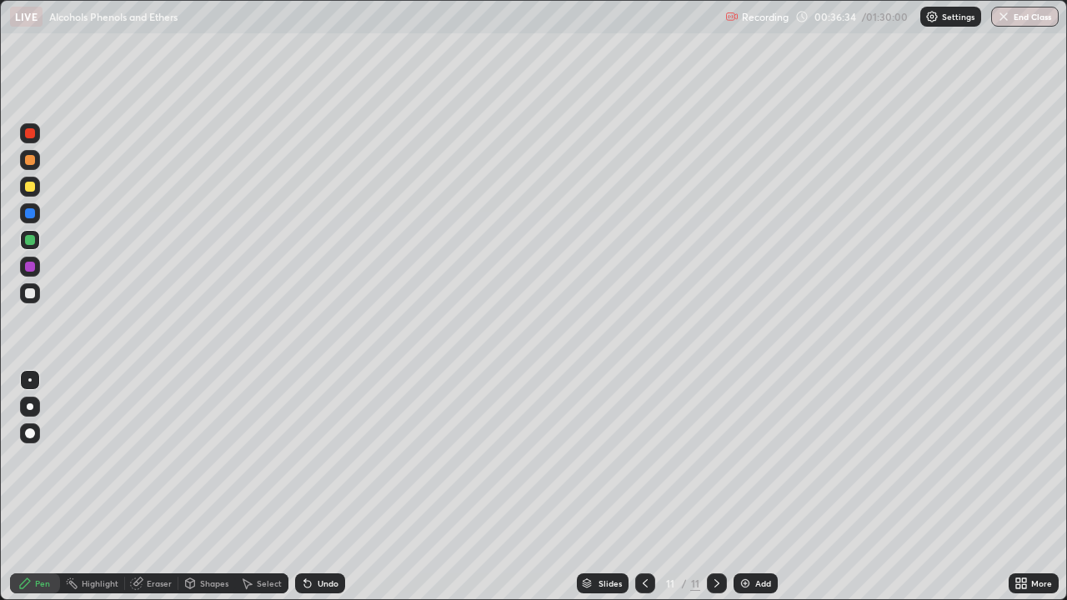
click at [28, 263] on div at bounding box center [30, 267] width 10 height 10
click at [105, 538] on div "Highlight" at bounding box center [100, 583] width 37 height 8
click at [258, 538] on div "Select" at bounding box center [269, 583] width 25 height 8
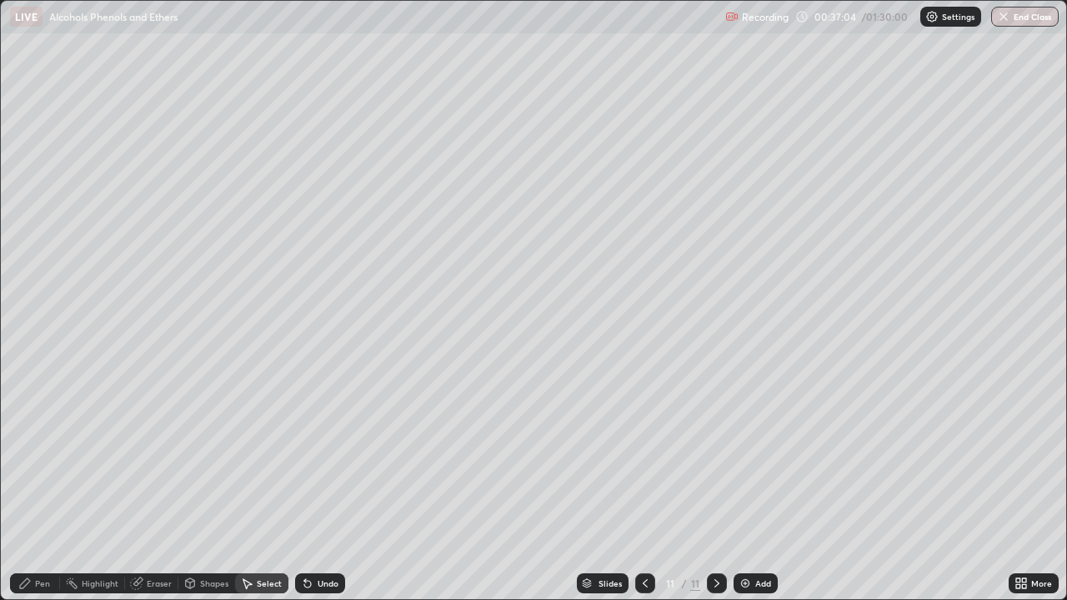
click at [211, 538] on div "Shapes" at bounding box center [214, 583] width 28 height 8
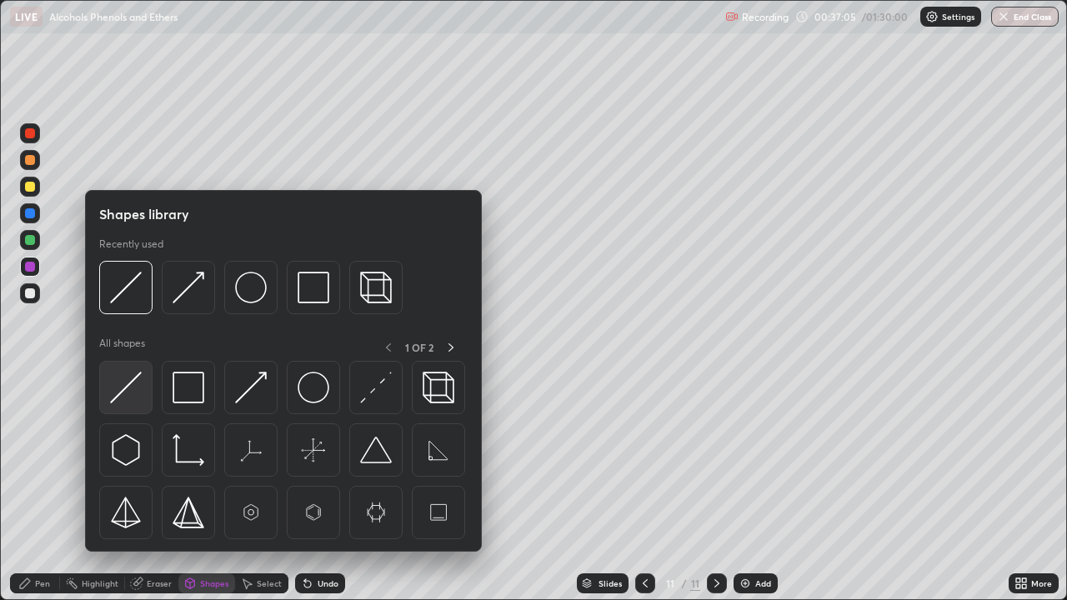
click at [127, 383] on img at bounding box center [126, 388] width 32 height 32
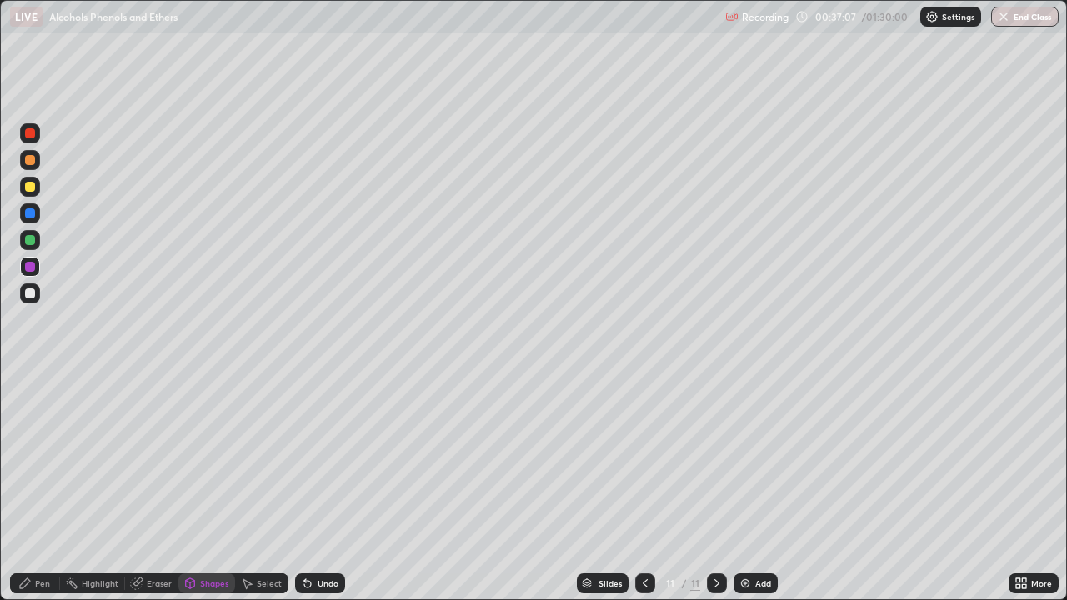
click at [38, 288] on div at bounding box center [30, 293] width 20 height 20
click at [38, 538] on div "Pen" at bounding box center [35, 583] width 50 height 20
click at [26, 161] on div at bounding box center [30, 160] width 10 height 10
click at [644, 538] on icon at bounding box center [645, 583] width 13 height 13
click at [715, 538] on icon at bounding box center [716, 583] width 13 height 13
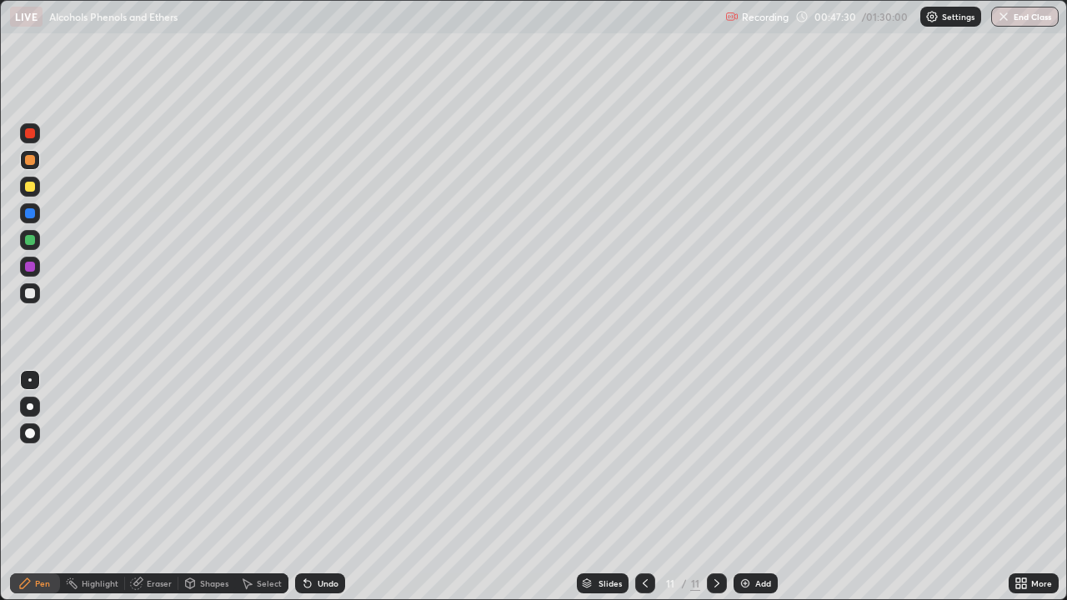
click at [757, 538] on div "Add" at bounding box center [763, 583] width 16 height 8
click at [28, 216] on div at bounding box center [30, 213] width 10 height 10
click at [29, 135] on div at bounding box center [30, 133] width 10 height 10
click at [25, 242] on div at bounding box center [30, 240] width 10 height 10
click at [757, 538] on div "Add" at bounding box center [756, 583] width 44 height 20
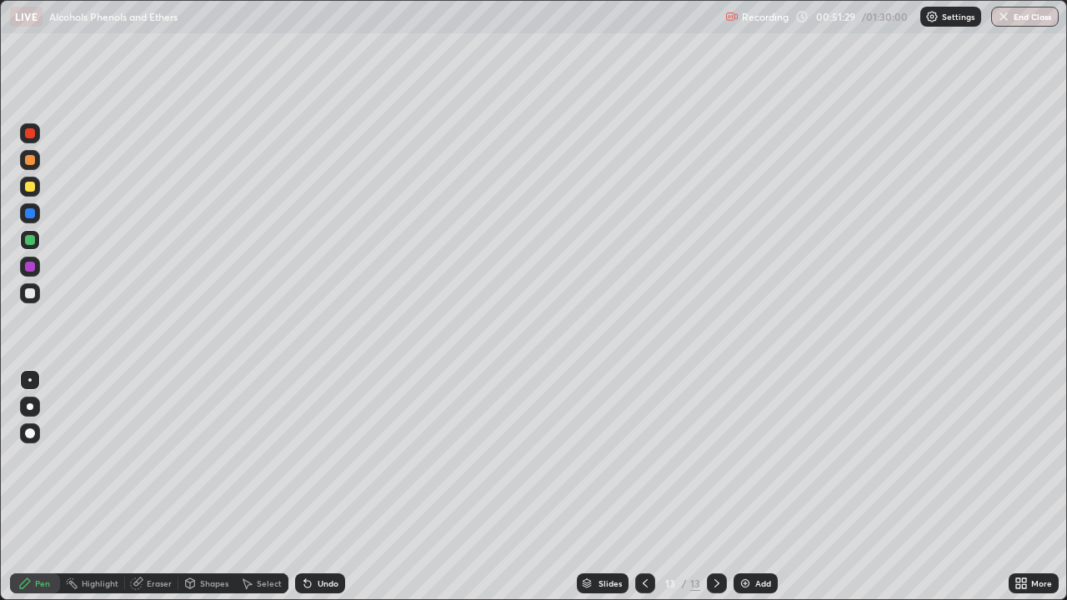
click at [23, 138] on div at bounding box center [30, 133] width 20 height 20
click at [30, 187] on div at bounding box center [30, 187] width 10 height 10
click at [28, 136] on div at bounding box center [30, 133] width 10 height 10
click at [30, 243] on div at bounding box center [30, 240] width 10 height 10
click at [29, 162] on div at bounding box center [30, 160] width 10 height 10
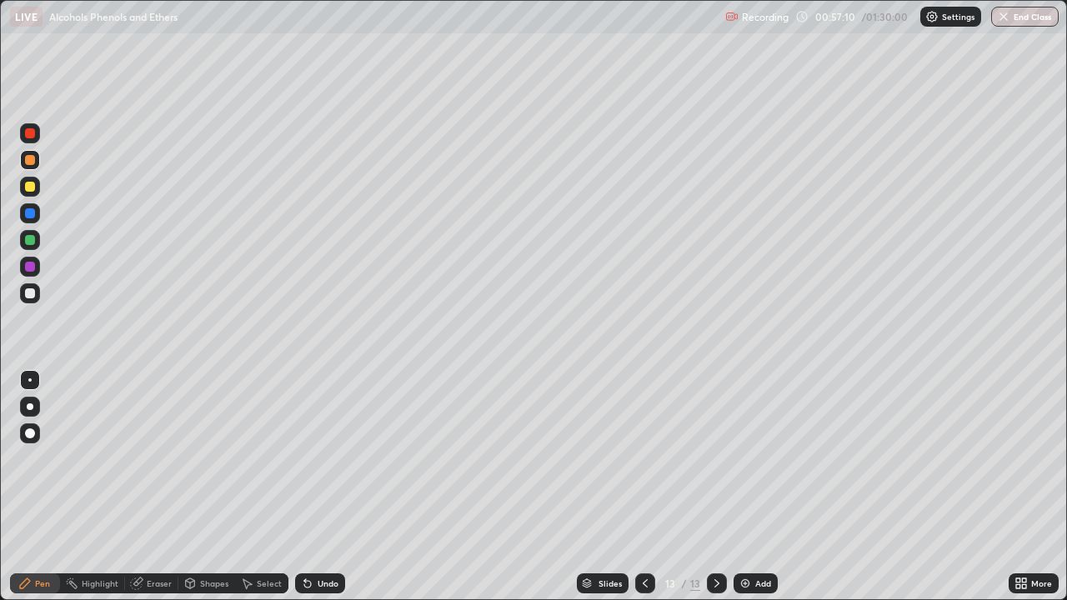
click at [756, 538] on div "Add" at bounding box center [763, 583] width 16 height 8
click at [28, 213] on div at bounding box center [30, 213] width 10 height 10
click at [26, 133] on div at bounding box center [30, 133] width 10 height 10
click at [27, 242] on div at bounding box center [30, 240] width 10 height 10
click at [761, 538] on div "Add" at bounding box center [763, 583] width 16 height 8
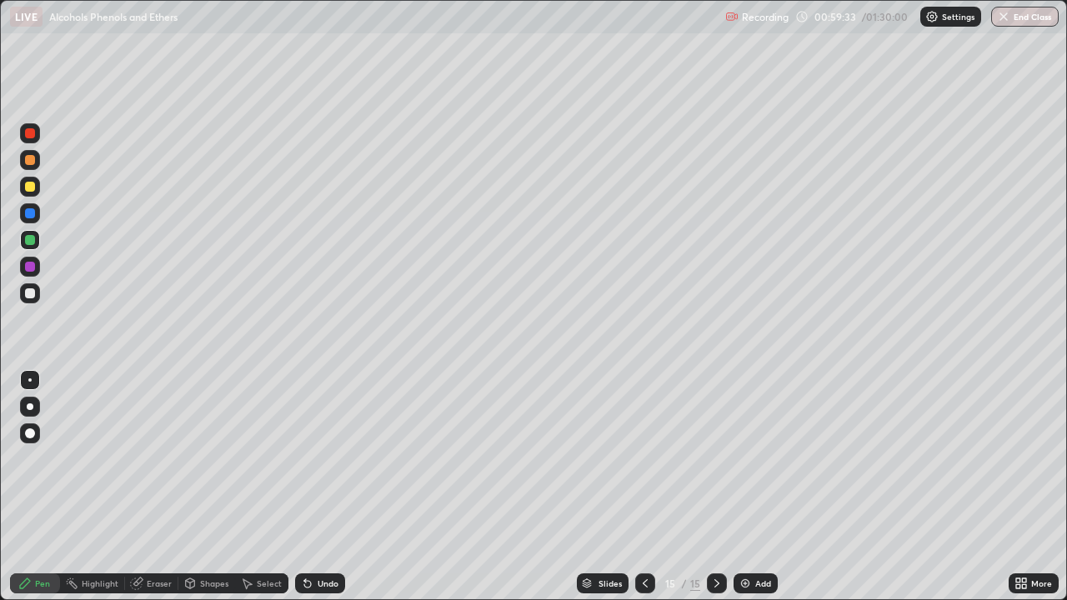
click at [30, 213] on div at bounding box center [30, 213] width 10 height 10
click at [34, 268] on div at bounding box center [30, 267] width 10 height 10
click at [31, 239] on div at bounding box center [30, 240] width 10 height 10
click at [644, 538] on icon at bounding box center [645, 583] width 13 height 13
click at [713, 538] on icon at bounding box center [716, 583] width 13 height 13
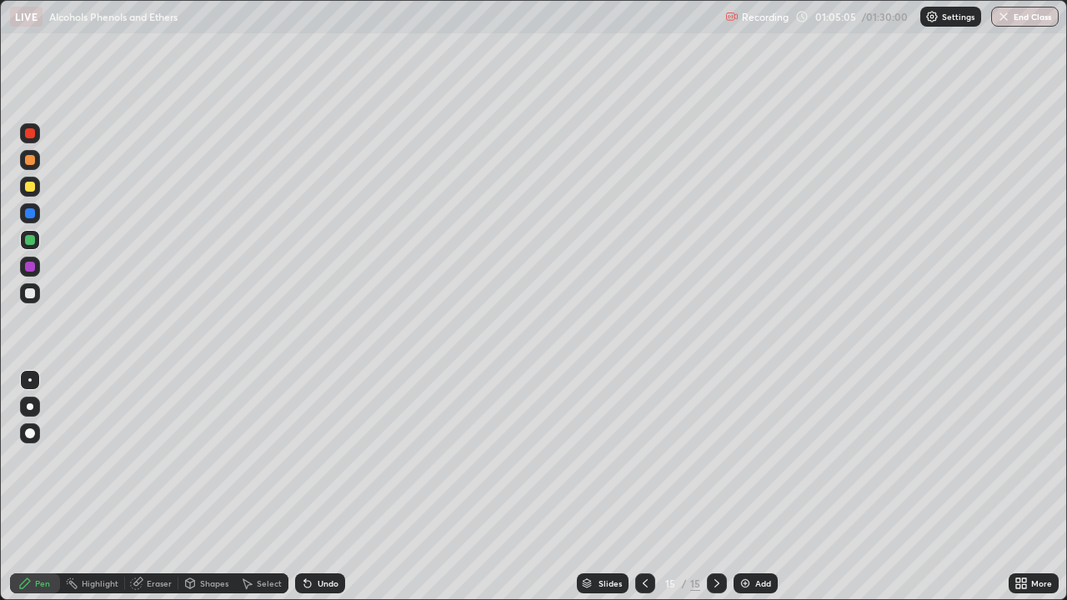
click at [644, 538] on icon at bounding box center [645, 583] width 13 height 13
click at [28, 137] on div at bounding box center [30, 133] width 10 height 10
click at [715, 538] on icon at bounding box center [716, 583] width 13 height 13
click at [750, 538] on div "Add" at bounding box center [756, 583] width 44 height 20
click at [30, 186] on div at bounding box center [30, 187] width 10 height 10
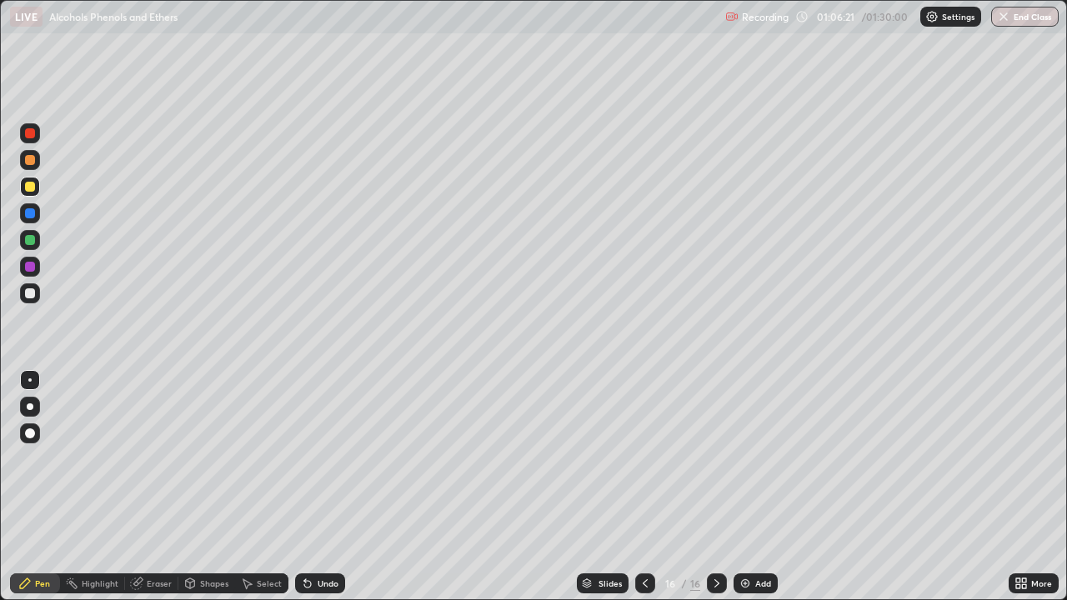
click at [148, 538] on div "Eraser" at bounding box center [159, 583] width 25 height 8
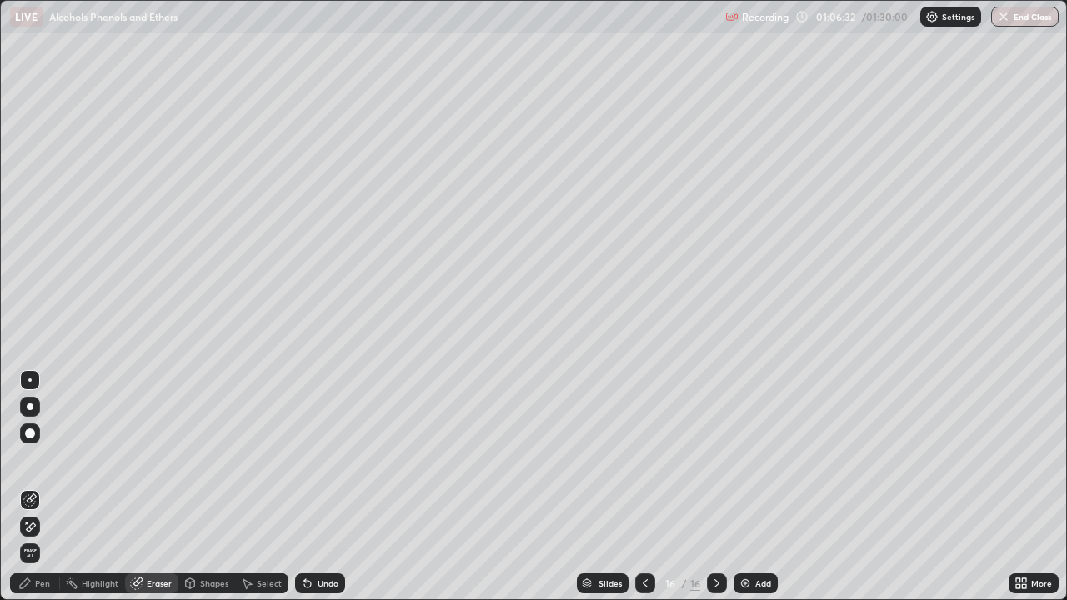
click at [43, 538] on div "Pen" at bounding box center [42, 583] width 15 height 8
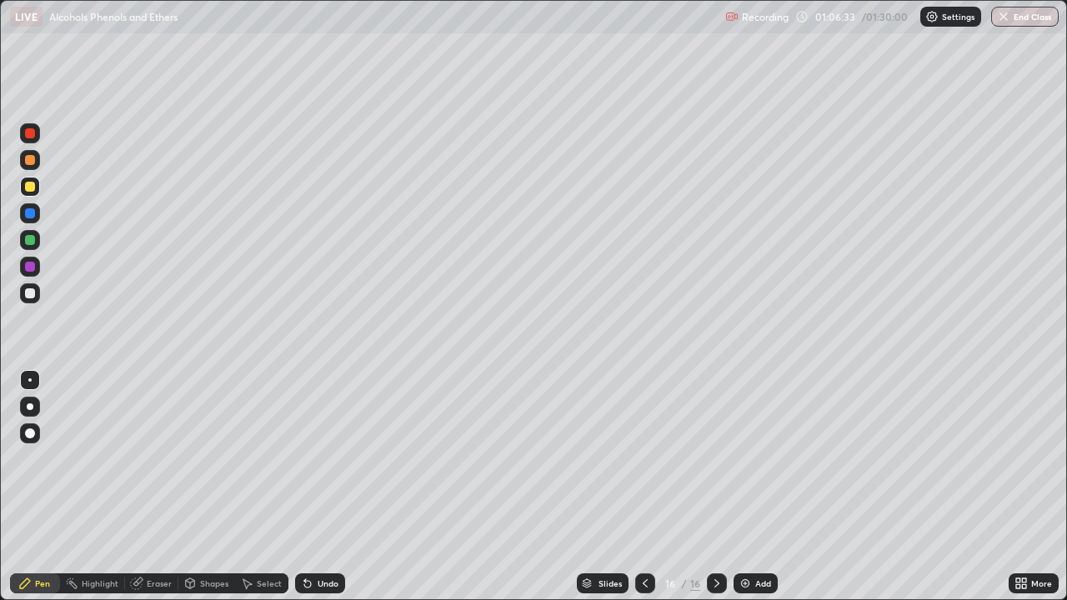
click at [32, 132] on div at bounding box center [30, 133] width 10 height 10
click at [29, 194] on div at bounding box center [30, 187] width 20 height 20
click at [158, 538] on div "Eraser" at bounding box center [159, 583] width 25 height 8
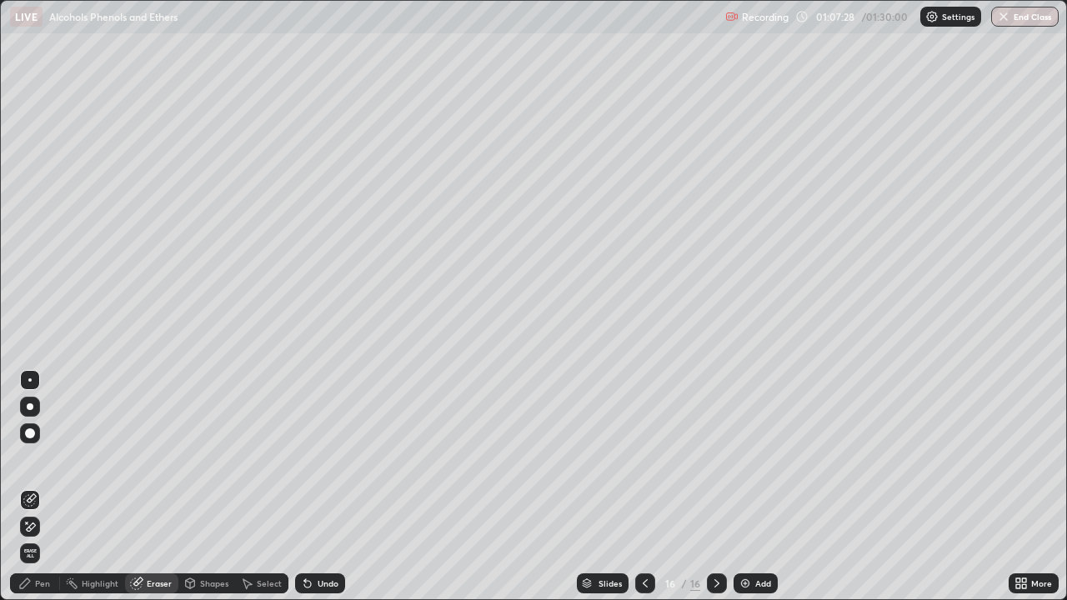
click at [51, 538] on div "Pen" at bounding box center [35, 583] width 50 height 20
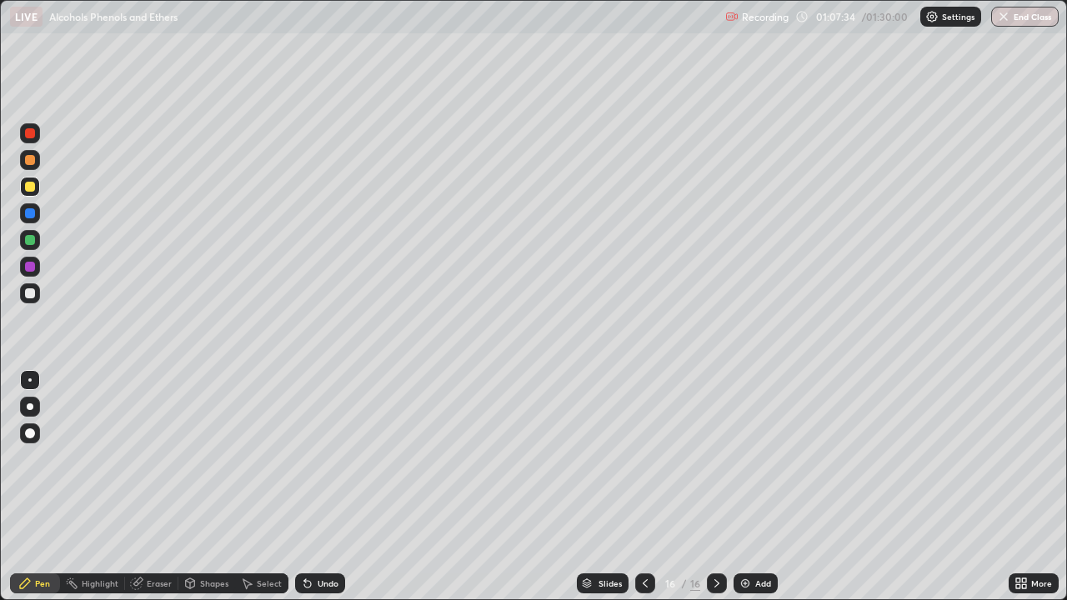
click at [31, 213] on div at bounding box center [30, 213] width 10 height 10
click at [33, 267] on div at bounding box center [30, 267] width 10 height 10
click at [27, 292] on div at bounding box center [30, 293] width 10 height 10
click at [644, 538] on icon at bounding box center [645, 583] width 13 height 13
click at [643, 538] on icon at bounding box center [645, 583] width 13 height 13
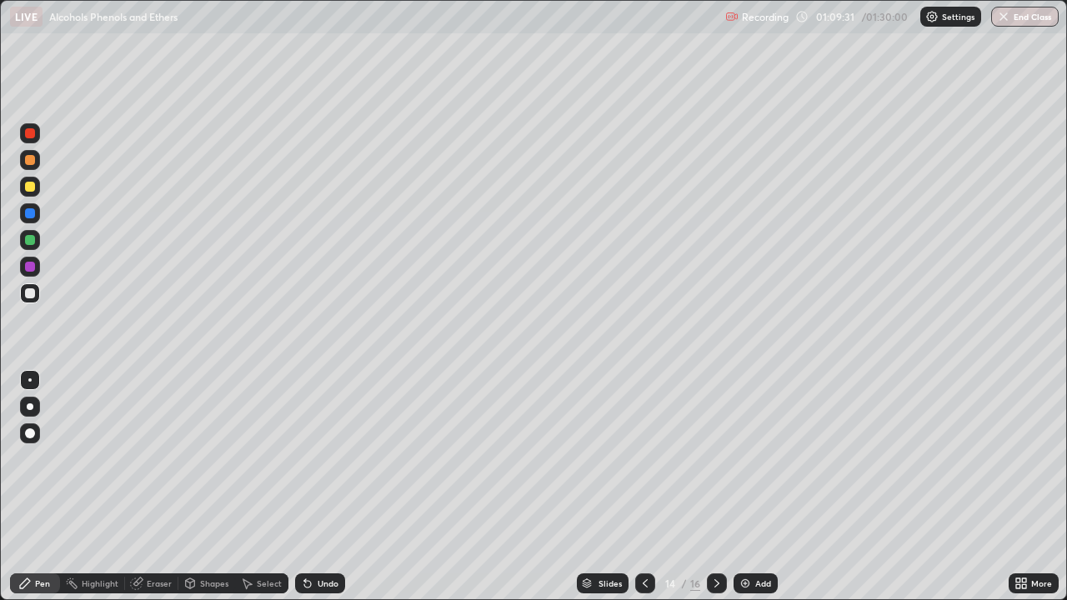
click at [708, 538] on div at bounding box center [717, 583] width 20 height 20
click at [714, 538] on icon at bounding box center [716, 583] width 13 height 13
click at [755, 538] on div "Add" at bounding box center [763, 583] width 16 height 8
click at [28, 213] on div at bounding box center [30, 213] width 10 height 10
click at [31, 239] on div at bounding box center [30, 240] width 10 height 10
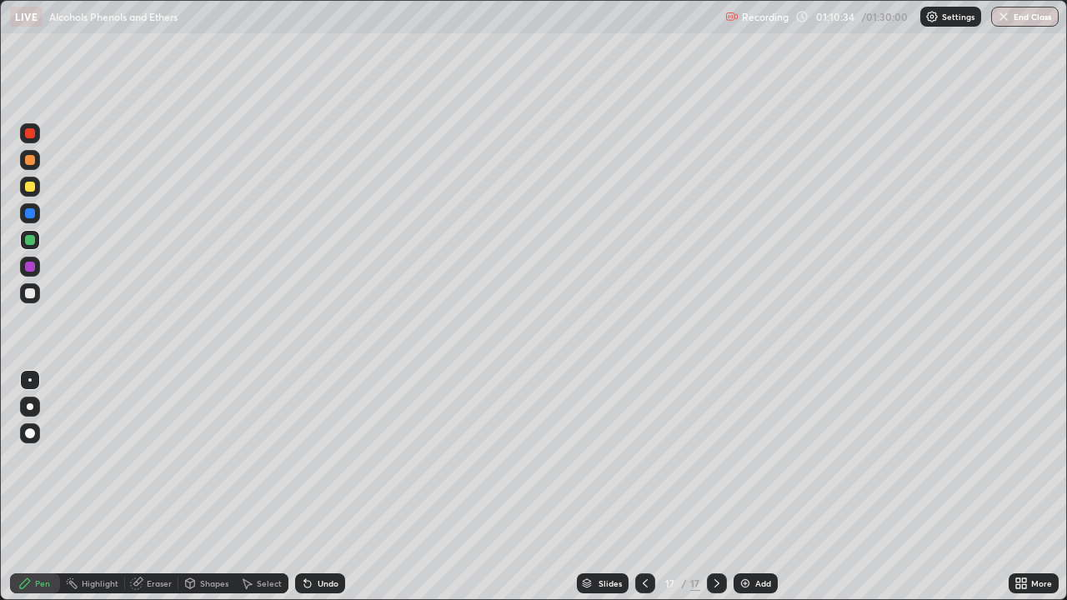
click at [642, 538] on icon at bounding box center [645, 583] width 13 height 13
click at [715, 538] on icon at bounding box center [716, 583] width 13 height 13
click at [26, 212] on div at bounding box center [30, 213] width 10 height 10
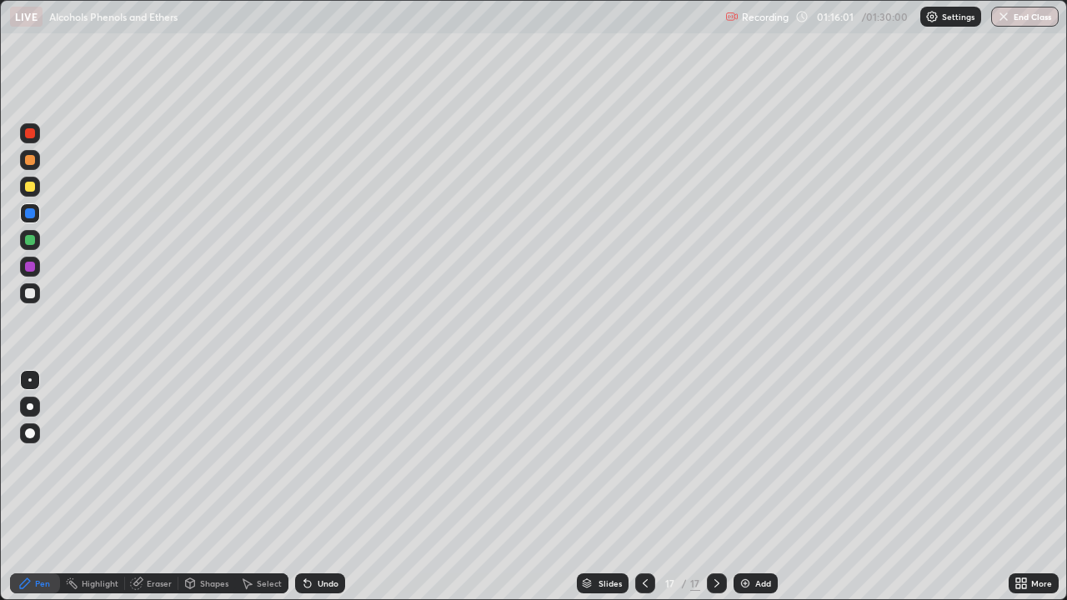
click at [764, 538] on div "Add" at bounding box center [756, 583] width 44 height 20
click at [28, 186] on div at bounding box center [30, 187] width 10 height 10
click at [26, 240] on div at bounding box center [30, 240] width 10 height 10
click at [30, 161] on div at bounding box center [30, 160] width 10 height 10
click at [28, 128] on div at bounding box center [30, 133] width 10 height 10
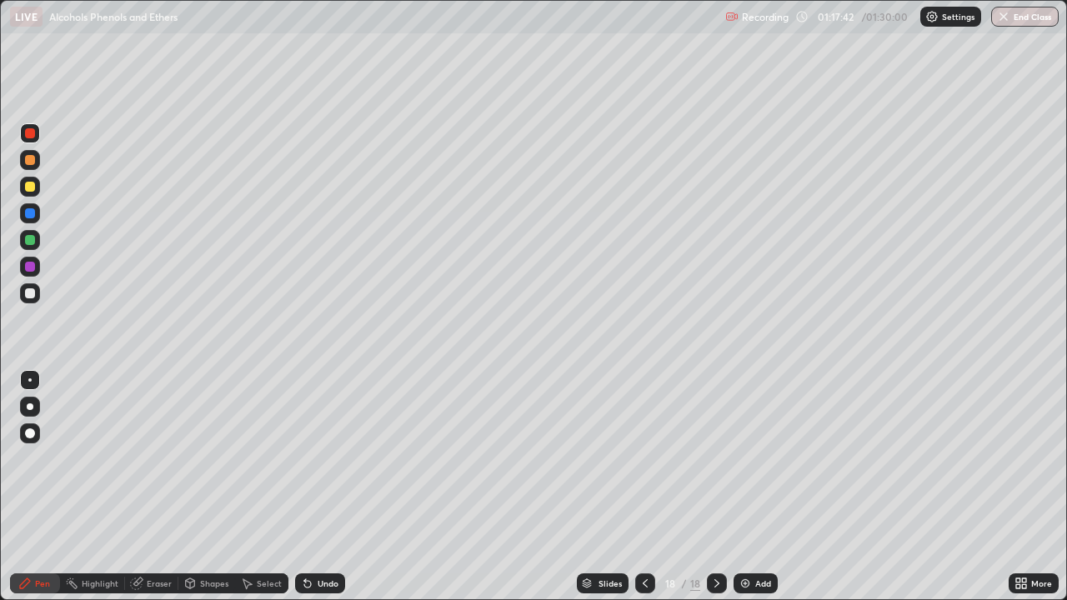
click at [31, 267] on div at bounding box center [30, 267] width 10 height 10
click at [28, 240] on div at bounding box center [30, 240] width 10 height 10
click at [651, 538] on div at bounding box center [645, 583] width 20 height 20
click at [715, 538] on icon at bounding box center [716, 583] width 13 height 13
click at [759, 538] on div "Add" at bounding box center [763, 583] width 16 height 8
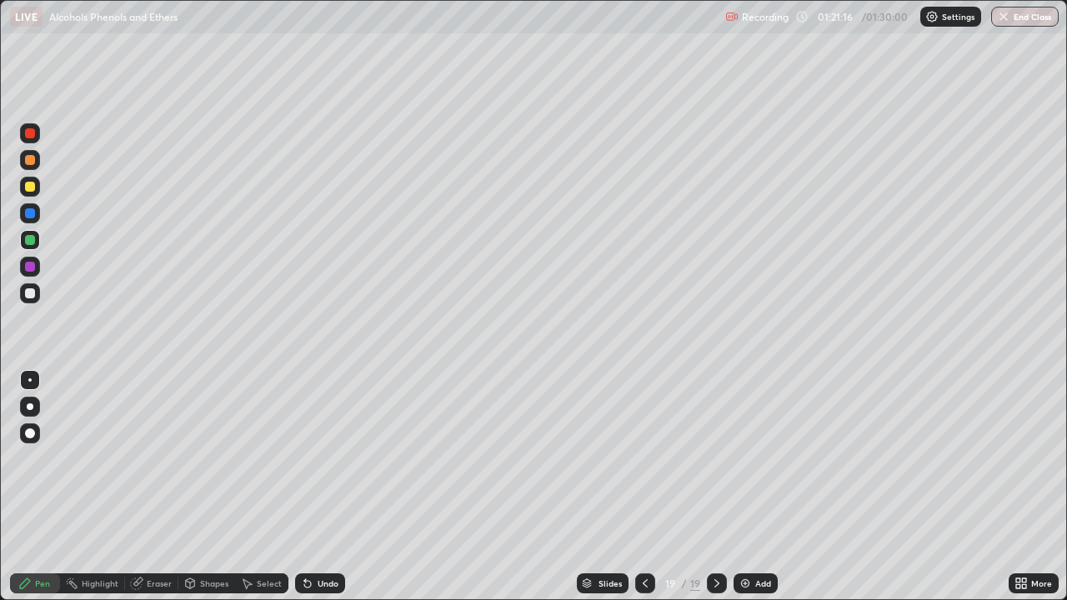
click at [28, 214] on div at bounding box center [30, 213] width 10 height 10
click at [26, 158] on div at bounding box center [30, 160] width 10 height 10
click at [1029, 23] on button "End Class" at bounding box center [1025, 17] width 68 height 20
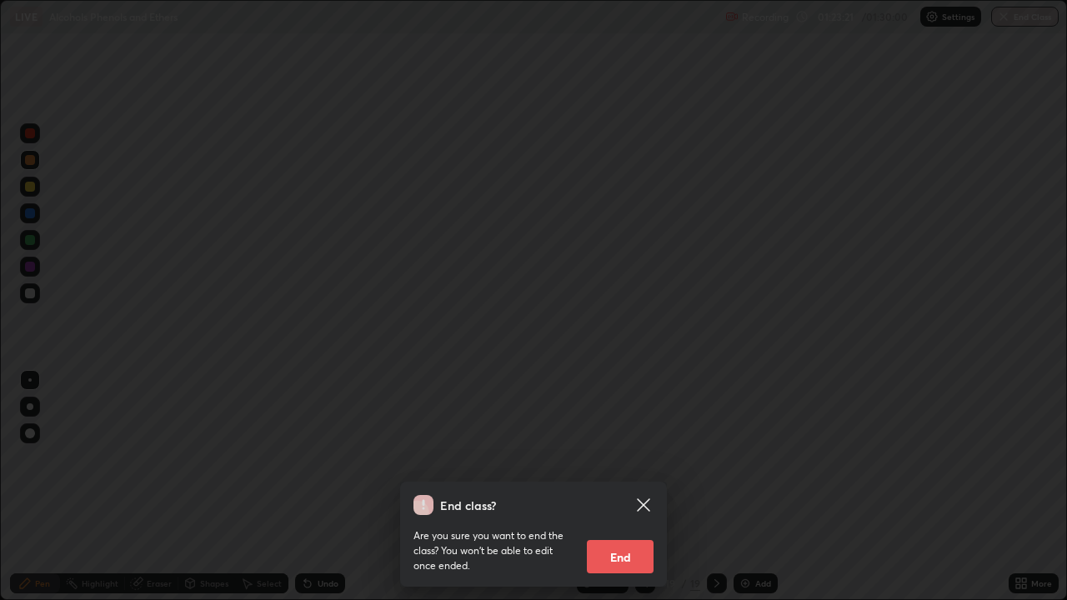
click at [624, 538] on button "End" at bounding box center [620, 556] width 67 height 33
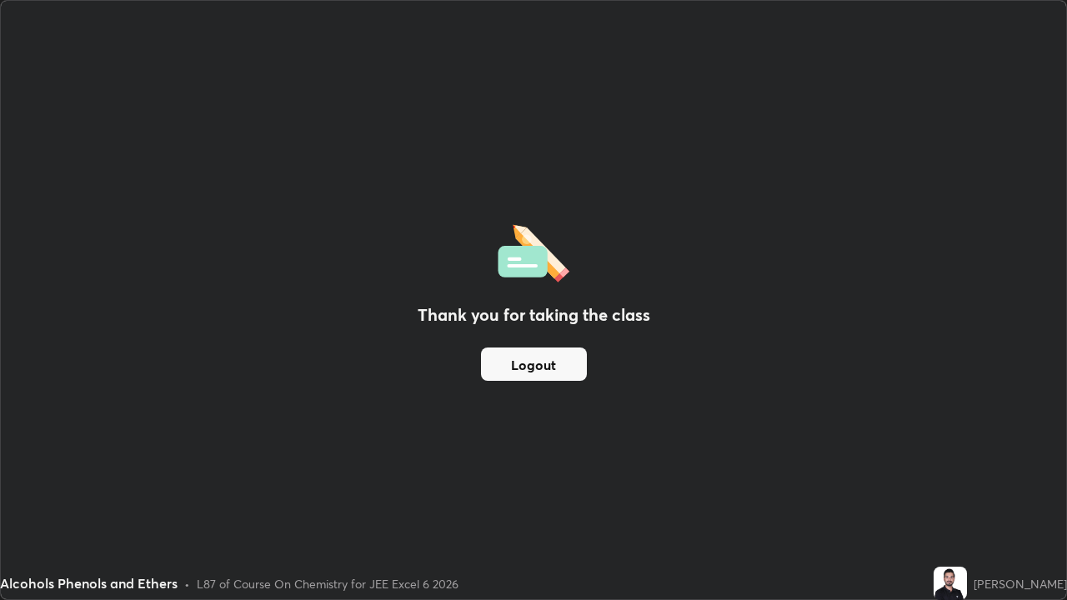
click at [544, 371] on button "Logout" at bounding box center [534, 364] width 106 height 33
